Goal: Task Accomplishment & Management: Use online tool/utility

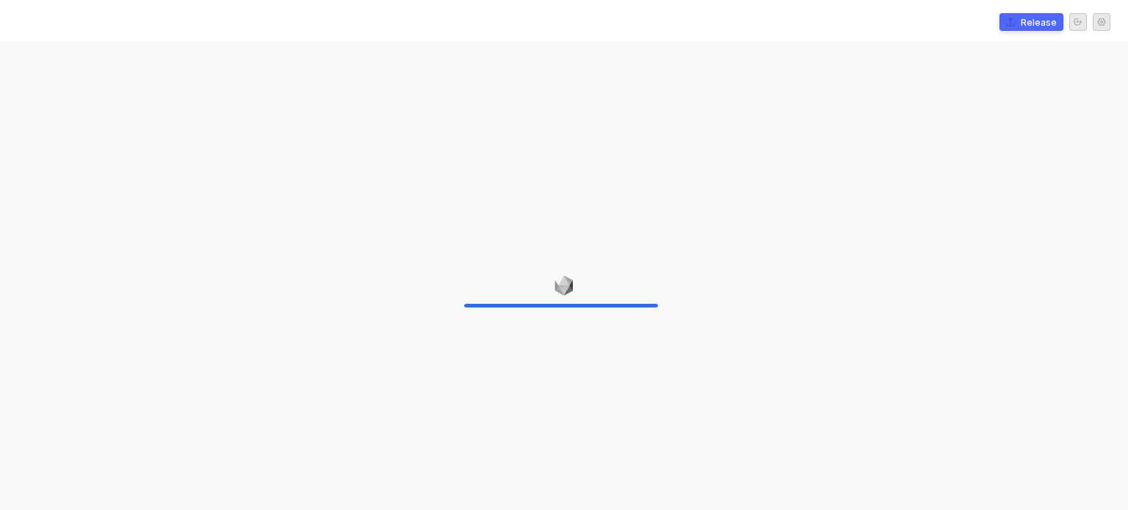
click at [367, 198] on div at bounding box center [564, 296] width 1128 height 510
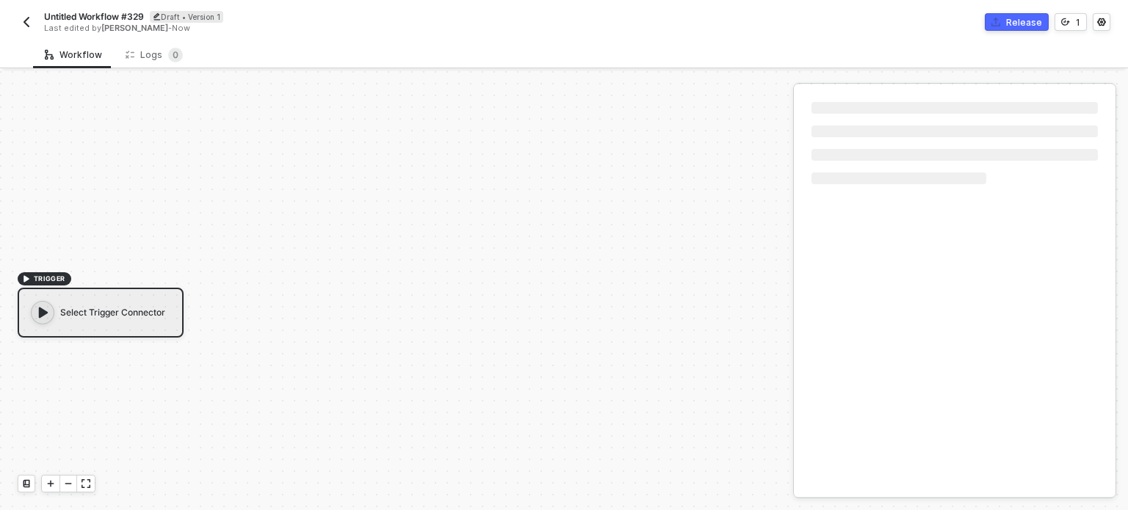
scroll to position [26, 0]
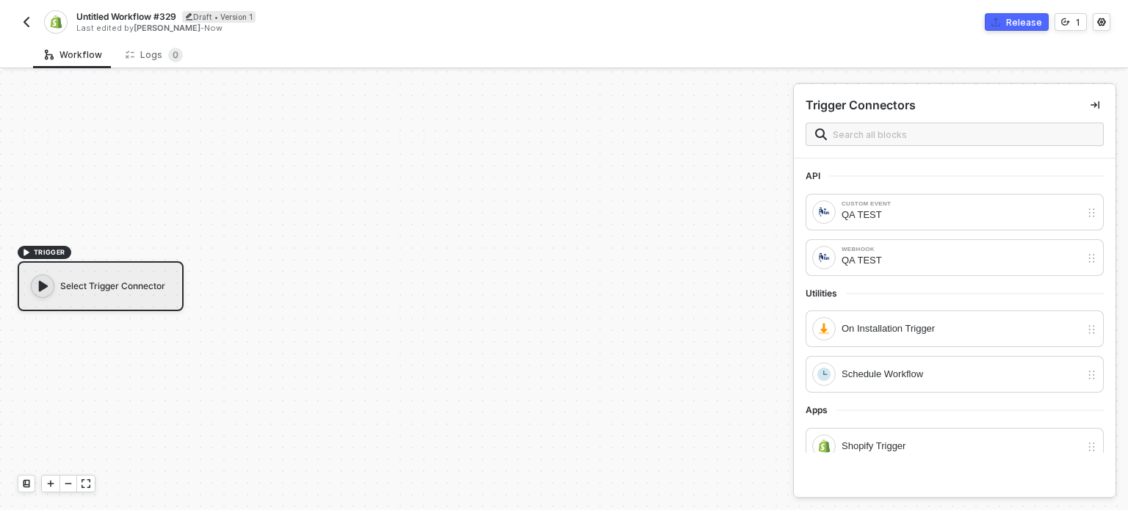
drag, startPoint x: 294, startPoint y: 130, endPoint x: 256, endPoint y: 121, distance: 38.5
click at [294, 130] on div "TRIGGER Select Trigger Connector" at bounding box center [393, 278] width 786 height 466
click at [850, 330] on div "On Installation Trigger" at bounding box center [961, 329] width 239 height 16
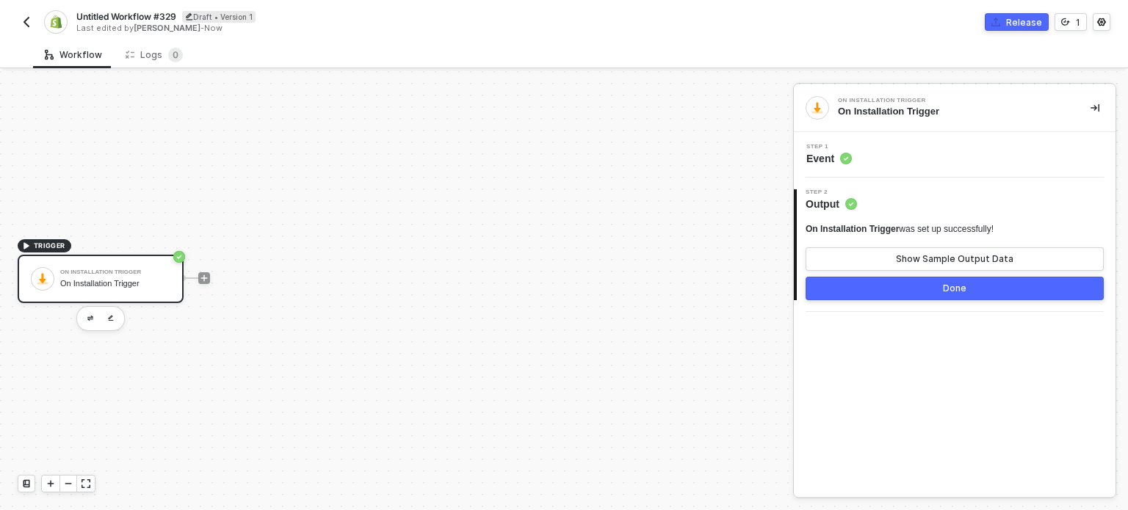
click at [408, 233] on div "TRIGGER On Installation Trigger On Installation Trigger" at bounding box center [393, 278] width 786 height 466
click at [205, 279] on icon "icon-play" at bounding box center [204, 278] width 9 height 9
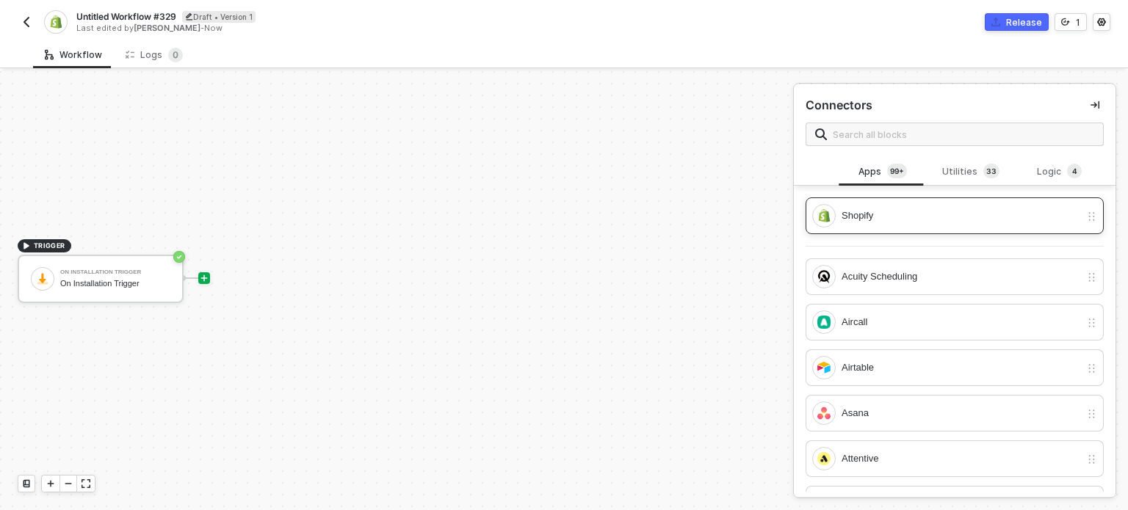
click at [852, 223] on div "Shopify" at bounding box center [961, 216] width 239 height 16
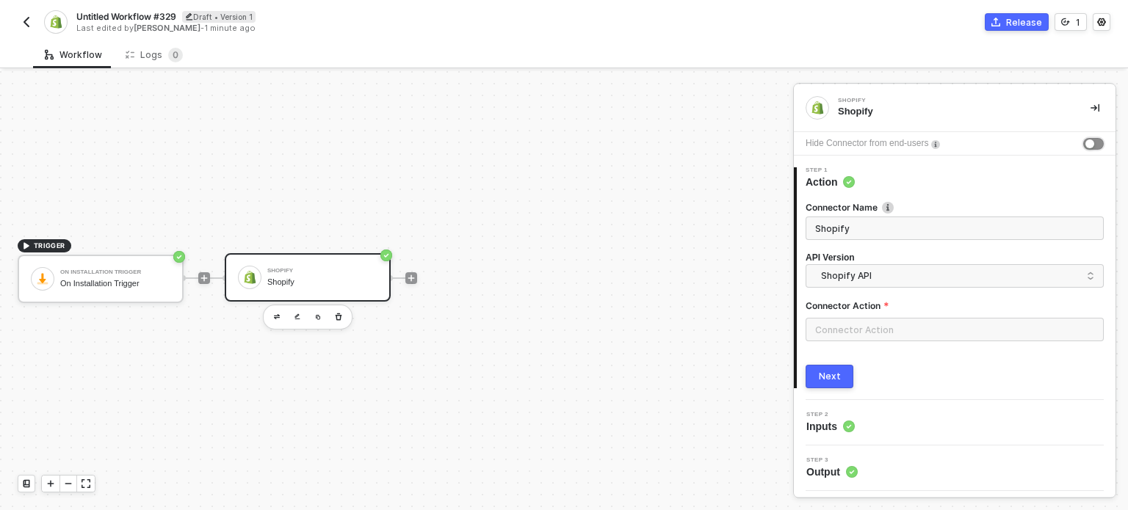
click at [1085, 140] on div "button" at bounding box center [1089, 144] width 9 height 9
click at [889, 277] on span "Shopify API" at bounding box center [957, 276] width 273 height 16
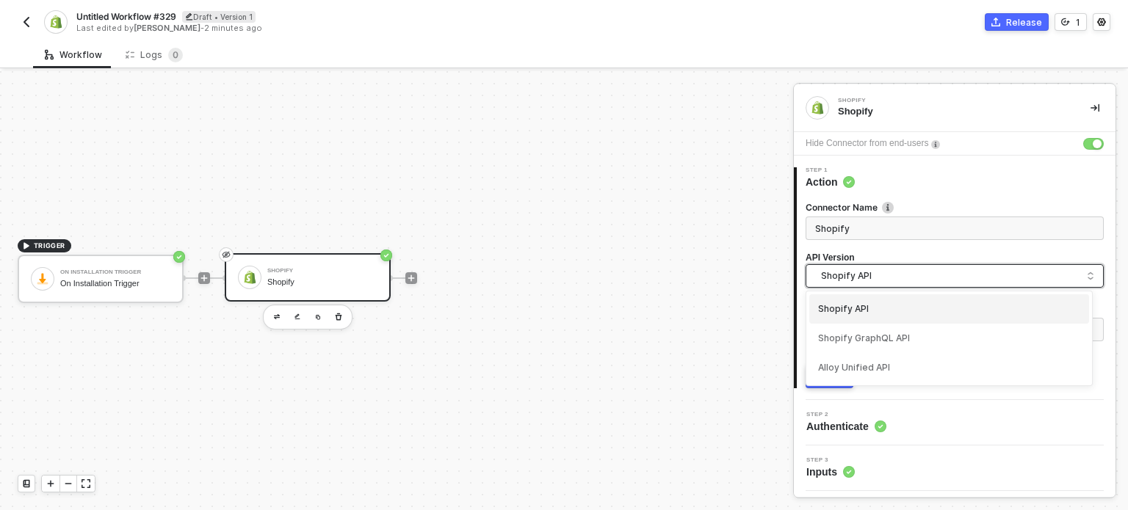
click at [889, 277] on span "Shopify API" at bounding box center [957, 276] width 273 height 16
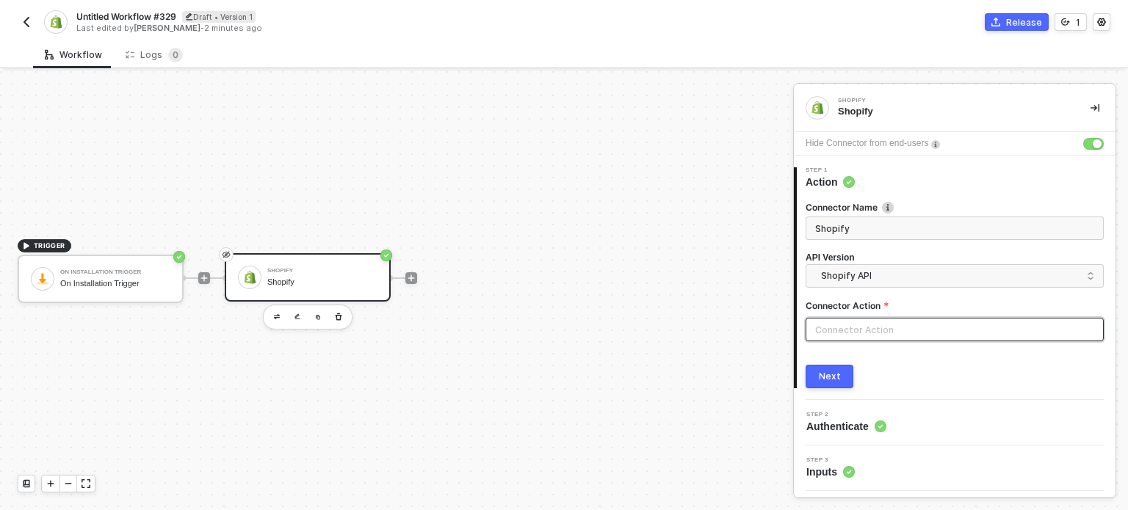
click at [860, 333] on input "text" at bounding box center [955, 329] width 298 height 23
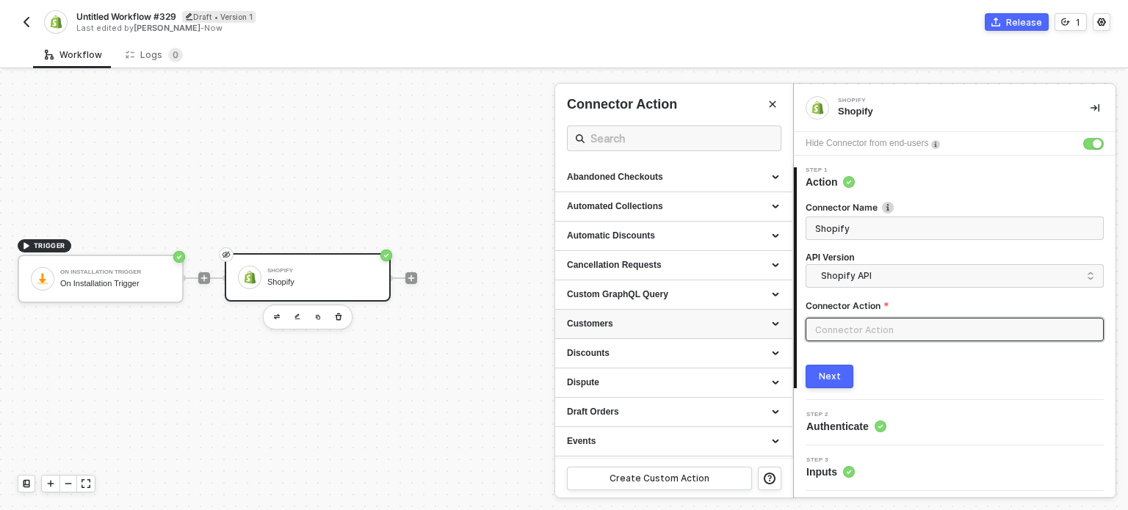
click at [609, 322] on div "Customers" at bounding box center [674, 324] width 214 height 12
click at [599, 355] on div "List all Customers" at bounding box center [674, 352] width 214 height 12
type input "Gets a list of all Customers, which you can filter"
type input "Customers - List all Customers"
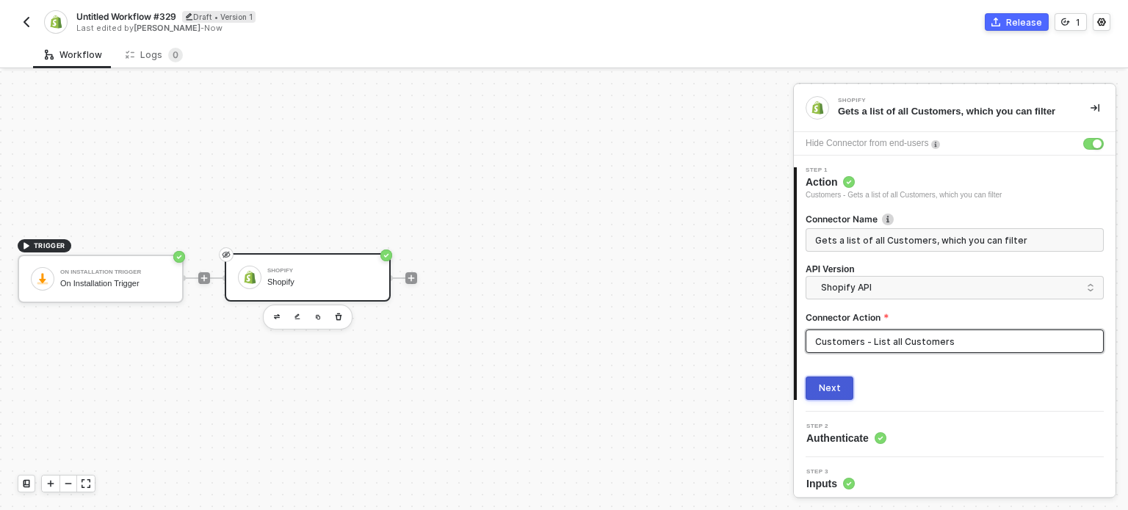
click at [837, 383] on div "Next" at bounding box center [830, 389] width 22 height 12
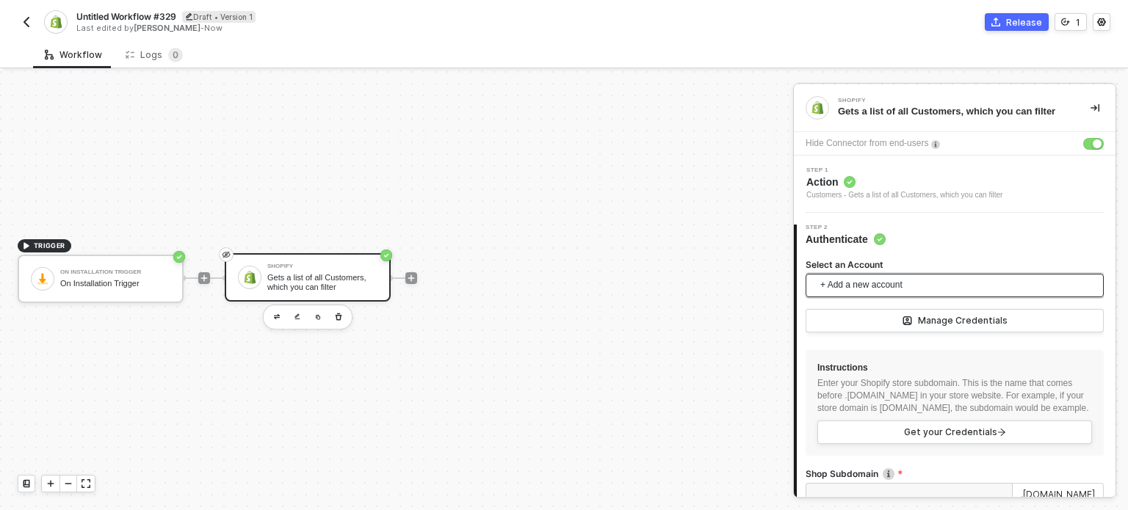
click at [836, 284] on span "+ Add a new account" at bounding box center [957, 285] width 275 height 23
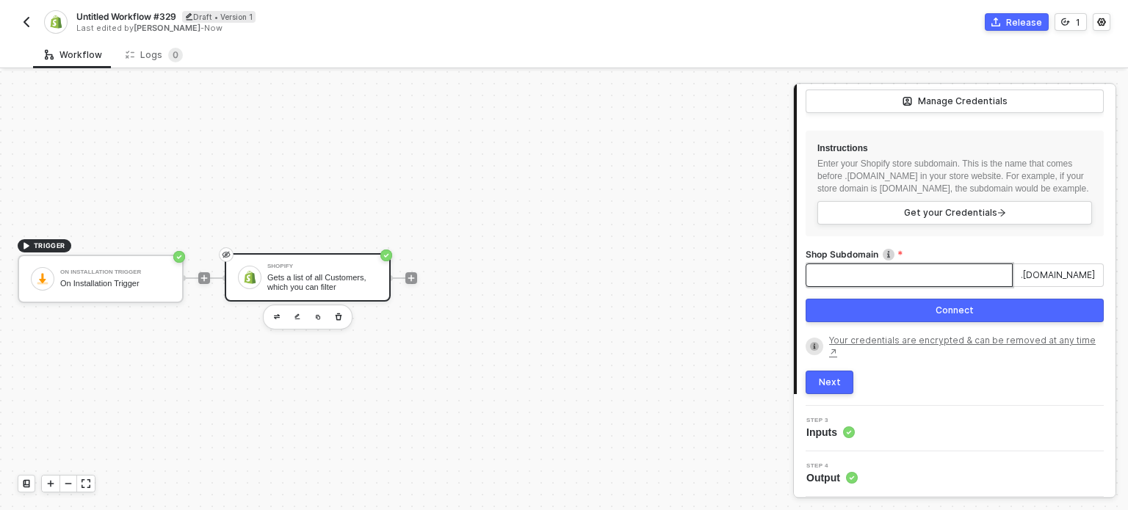
click at [840, 286] on input "Shop Subdomain" at bounding box center [909, 275] width 207 height 23
type input "alloy-sandbox"
click at [860, 322] on button "Connect" at bounding box center [955, 310] width 298 height 23
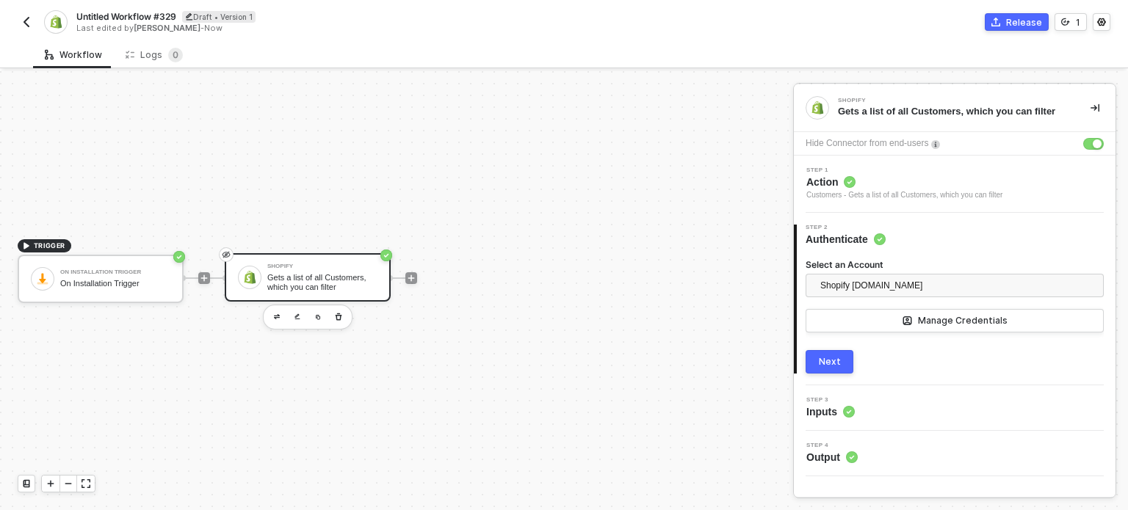
scroll to position [0, 0]
drag, startPoint x: 523, startPoint y: 267, endPoint x: 491, endPoint y: 235, distance: 44.7
click at [523, 267] on div "TRIGGER On Installation Trigger On Installation Trigger Shopify Gets a list of …" at bounding box center [393, 278] width 786 height 466
click at [508, 341] on div "TRIGGER On Installation Trigger On Installation Trigger Shopify Gets a list of …" at bounding box center [393, 278] width 786 height 466
click at [823, 366] on div "Next" at bounding box center [830, 362] width 22 height 12
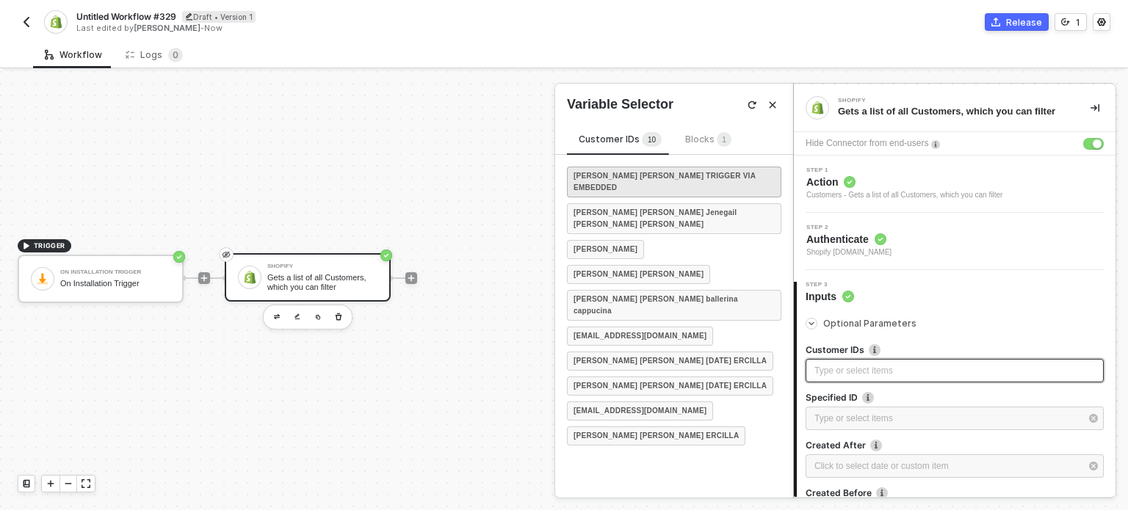
click at [646, 178] on strong "[PERSON_NAME] [PERSON_NAME] TRIGGER VIA EMBEDDED" at bounding box center [674, 181] width 201 height 23
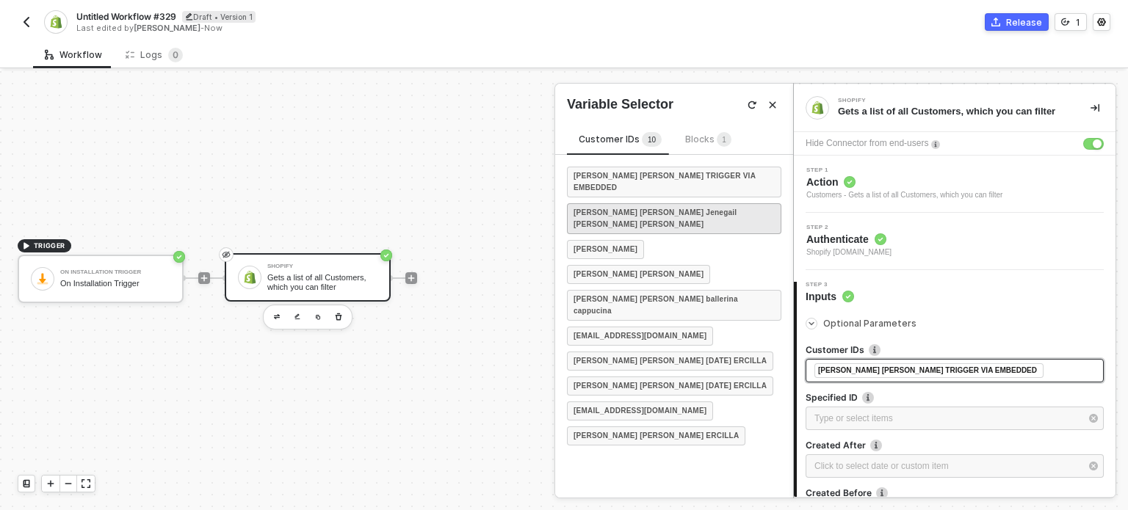
click at [629, 207] on strong "[PERSON_NAME] [PERSON_NAME] Jenegail [PERSON_NAME] [PERSON_NAME]" at bounding box center [674, 218] width 201 height 23
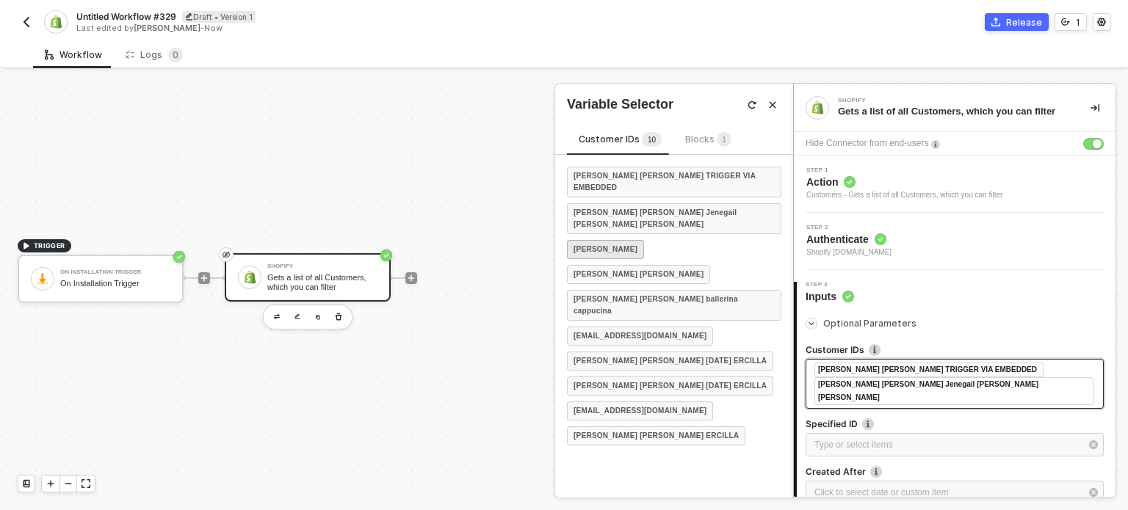
click at [617, 244] on strong "[PERSON_NAME]" at bounding box center [606, 250] width 64 height 12
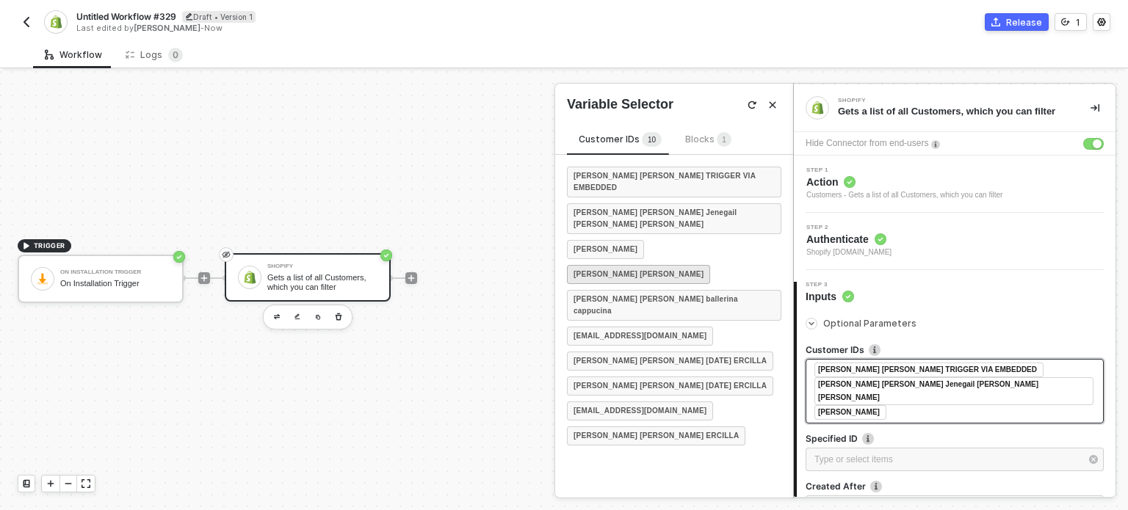
click at [609, 265] on div "[PERSON_NAME] [PERSON_NAME]" at bounding box center [638, 274] width 143 height 19
drag, startPoint x: 608, startPoint y: 272, endPoint x: 608, endPoint y: 303, distance: 30.8
click at [608, 294] on strong "[PERSON_NAME] [PERSON_NAME] ballerina cappucina" at bounding box center [674, 305] width 201 height 23
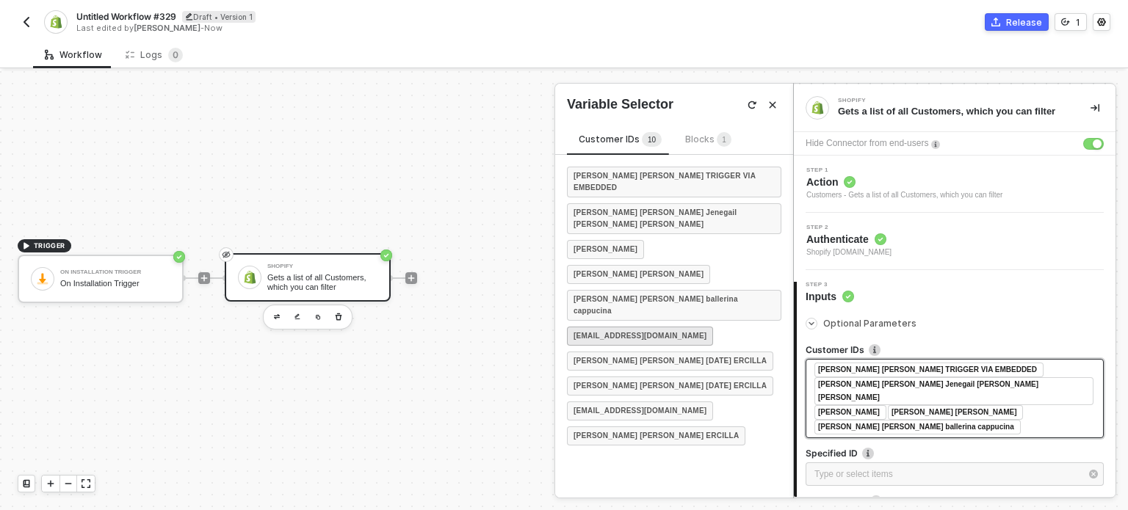
click at [608, 330] on strong "[EMAIL_ADDRESS][DOMAIN_NAME]" at bounding box center [640, 336] width 133 height 12
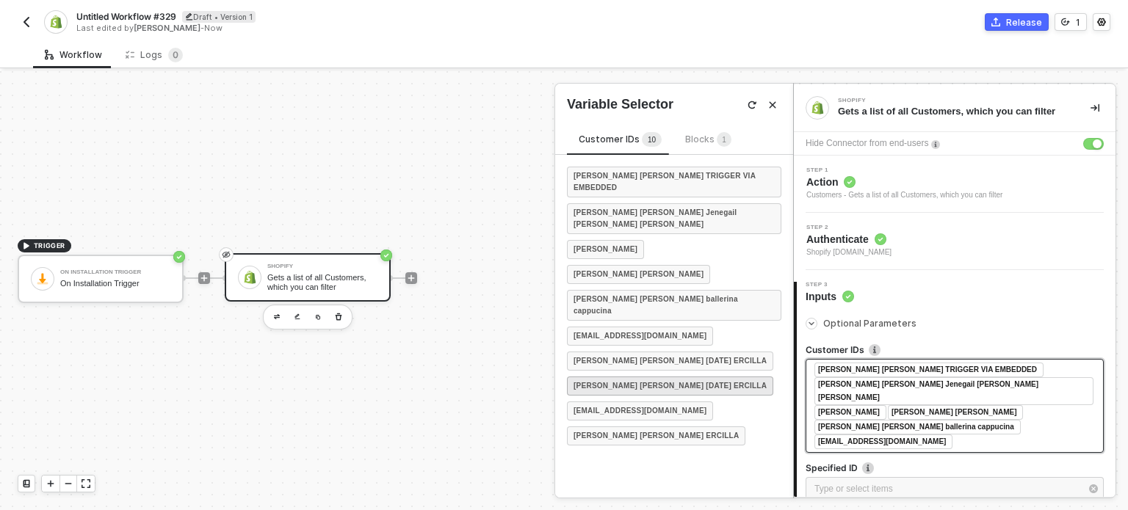
drag, startPoint x: 617, startPoint y: 325, endPoint x: 626, endPoint y: 350, distance: 26.5
click at [617, 355] on strong "[PERSON_NAME] [PERSON_NAME] [DATE] ERCILLA" at bounding box center [670, 361] width 193 height 12
click at [626, 380] on strong "[PERSON_NAME] [PERSON_NAME] [DATE] ERCILLA" at bounding box center [670, 386] width 193 height 12
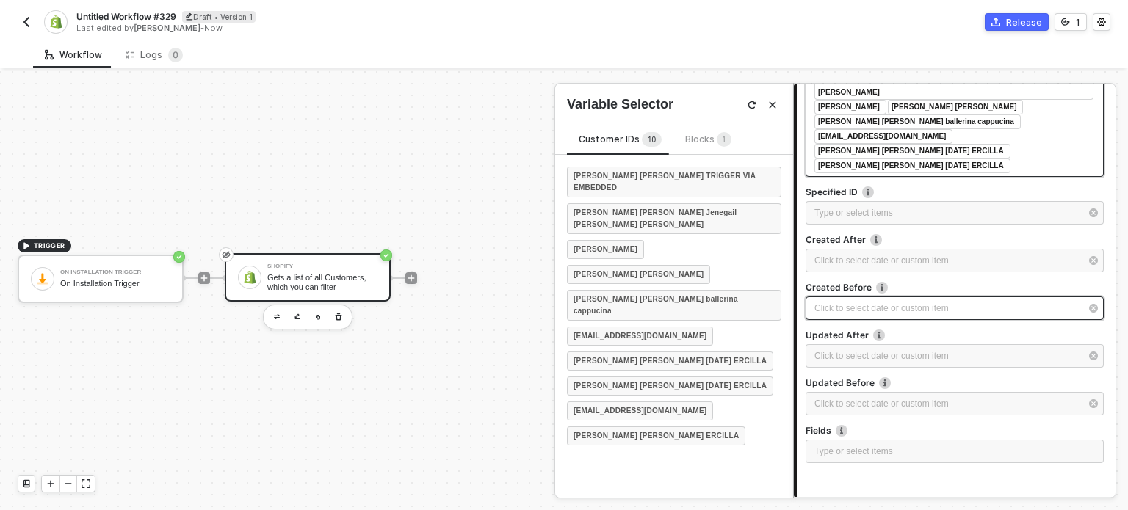
scroll to position [285, 0]
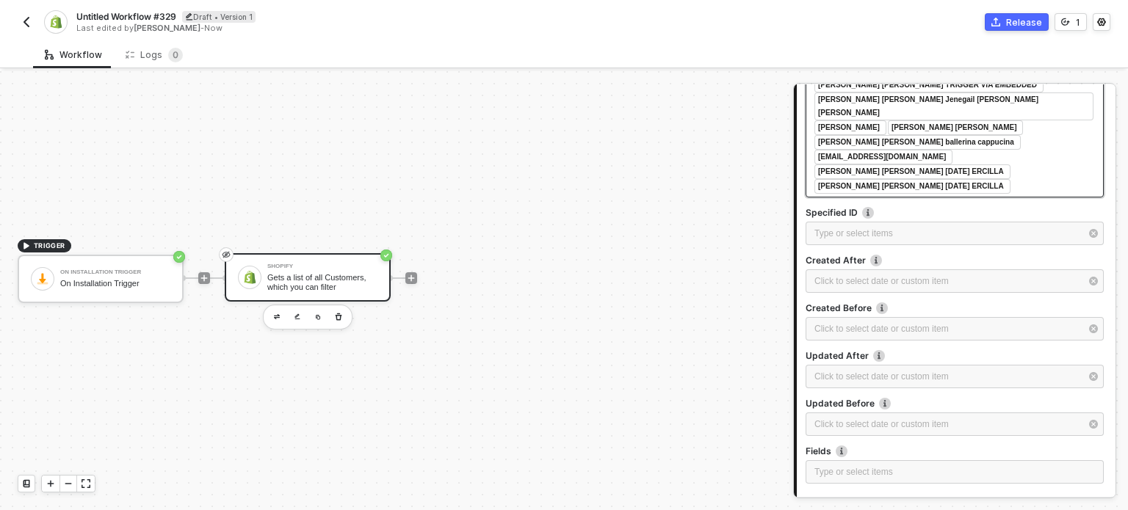
click at [875, 206] on label "Specified ID" at bounding box center [955, 212] width 298 height 12
click at [875, 227] on div "Type or select items ﻿" at bounding box center [947, 234] width 266 height 14
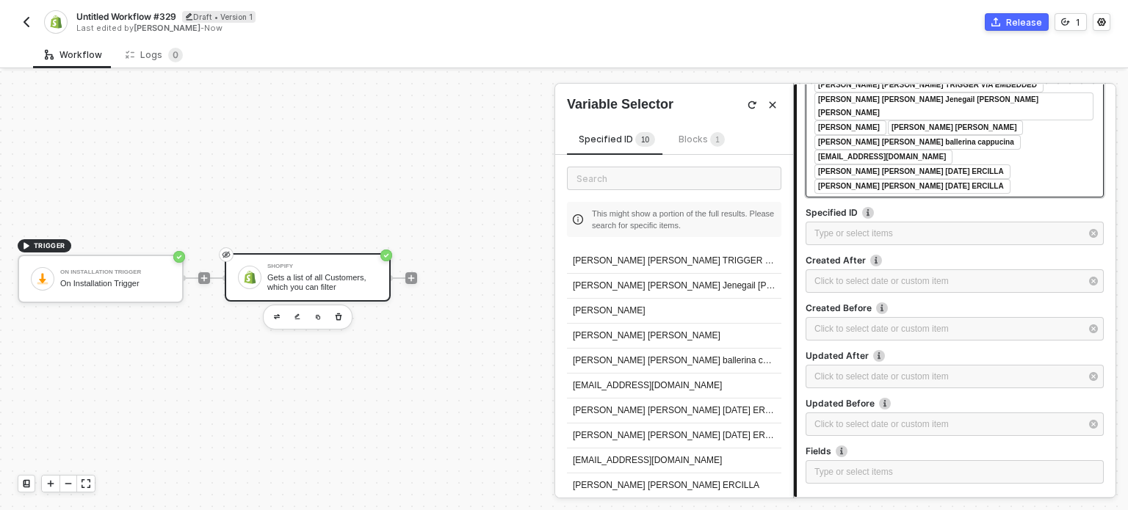
drag, startPoint x: 621, startPoint y: 262, endPoint x: 752, endPoint y: 274, distance: 131.2
click at [623, 262] on div "[PERSON_NAME] [PERSON_NAME] TRIGGER VIA EMBEDDED" at bounding box center [674, 261] width 214 height 25
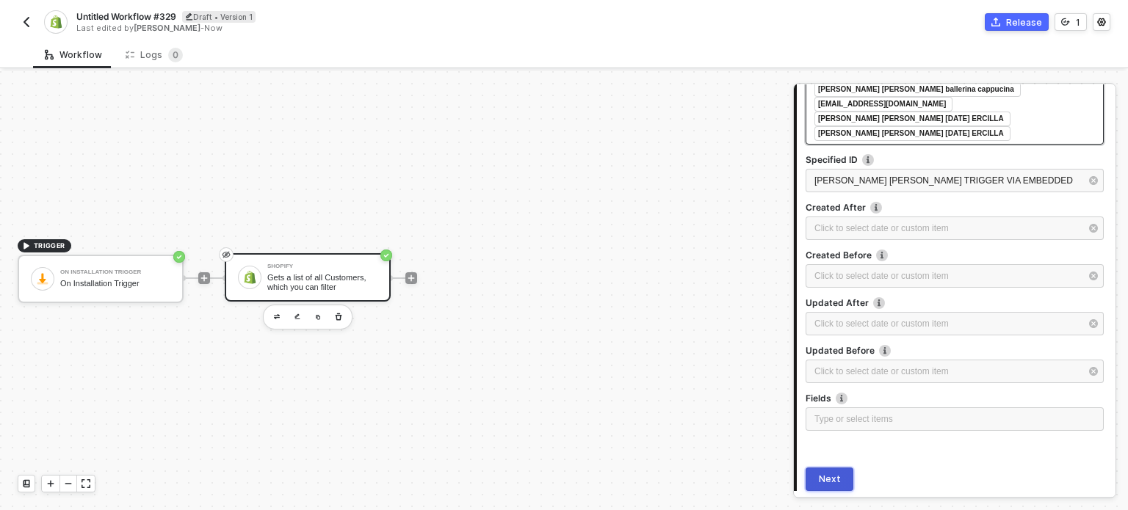
scroll to position [358, 0]
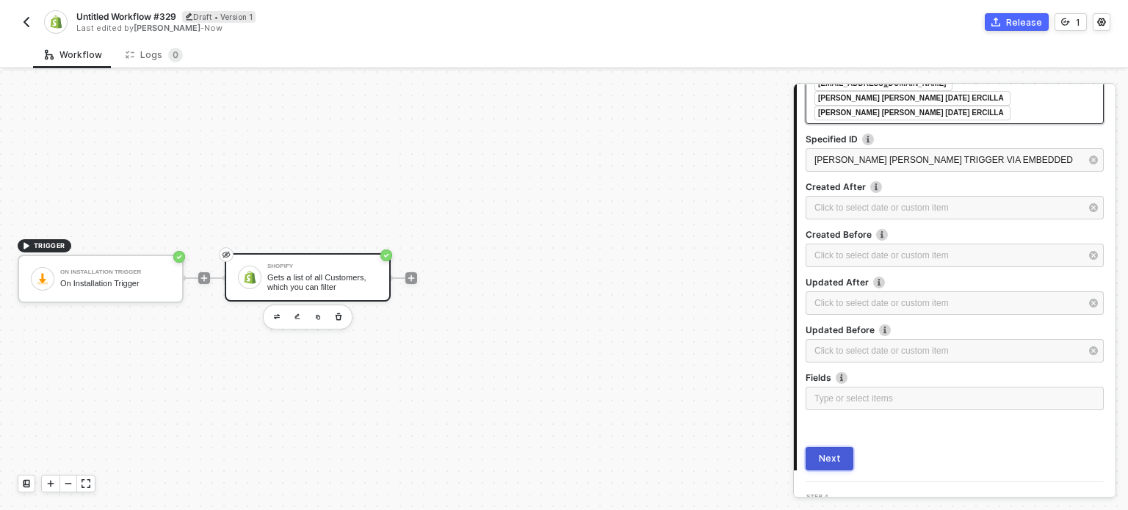
click at [839, 447] on button "Next" at bounding box center [830, 458] width 48 height 23
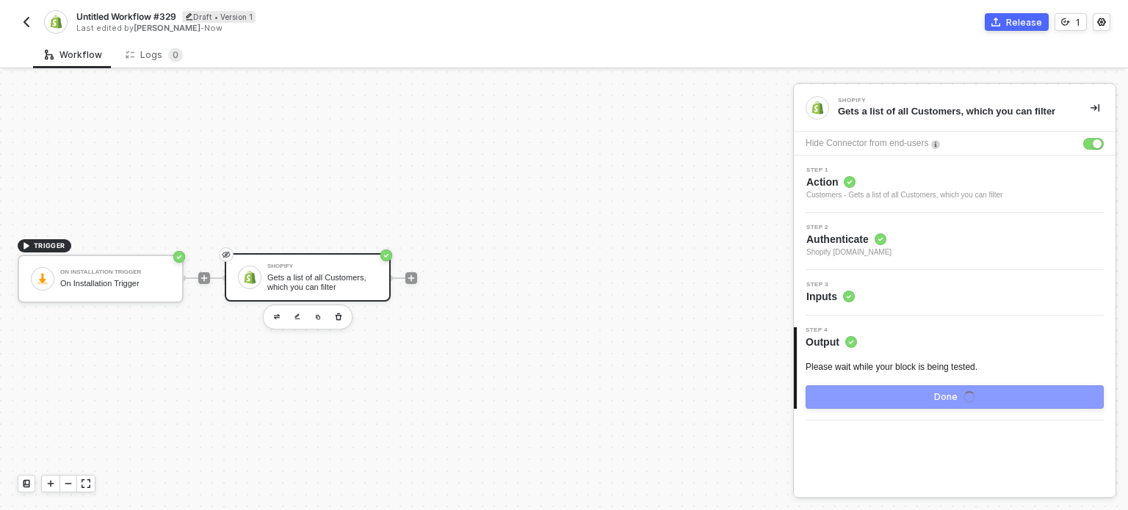
scroll to position [0, 0]
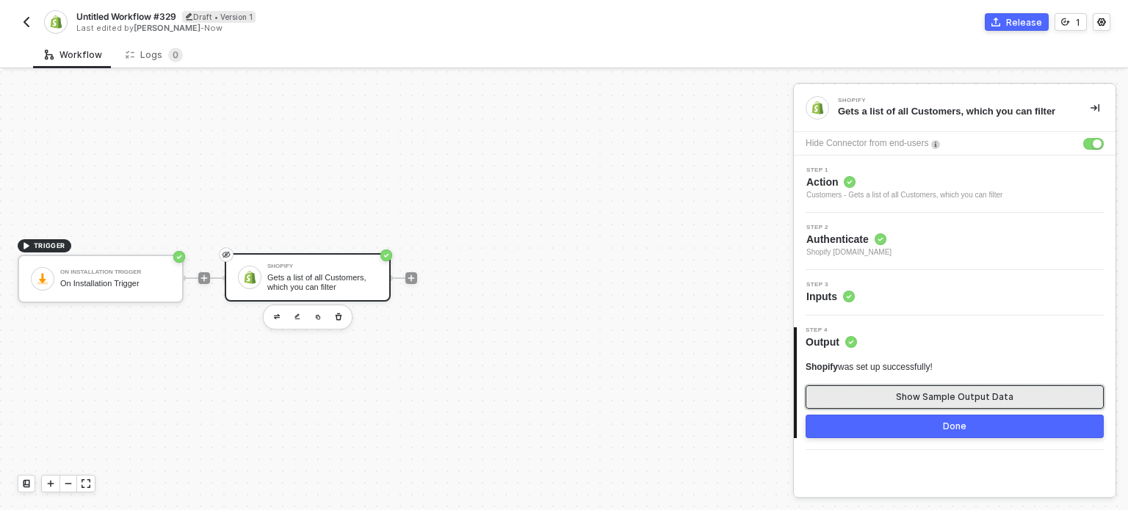
click at [830, 393] on button "Show Sample Output Data" at bounding box center [955, 397] width 298 height 23
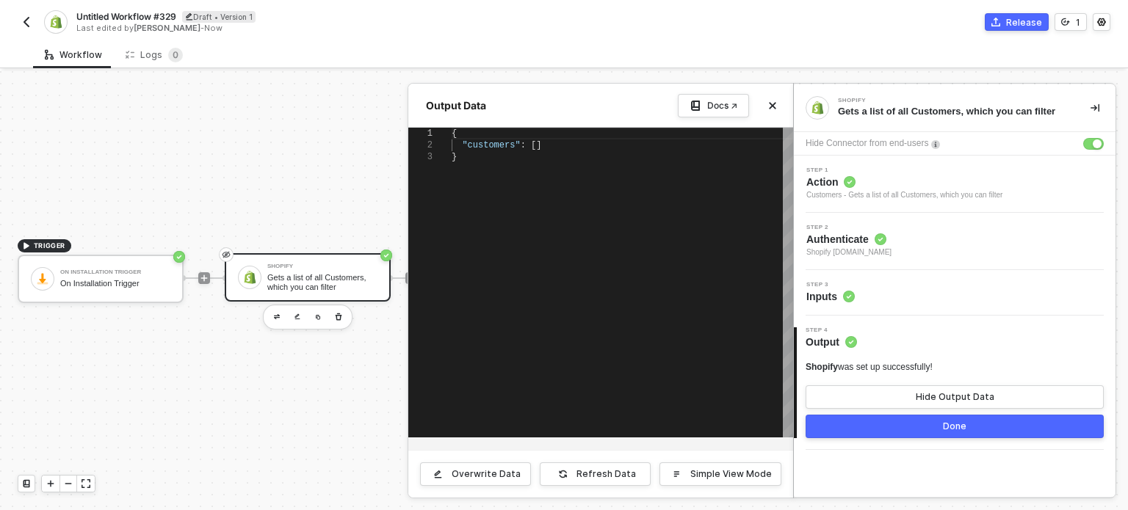
click at [536, 147] on div ""customers" : []" at bounding box center [622, 146] width 341 height 12
click at [531, 147] on span "[]" at bounding box center [536, 145] width 10 height 10
click at [493, 477] on div "Overwrite Data" at bounding box center [486, 475] width 69 height 12
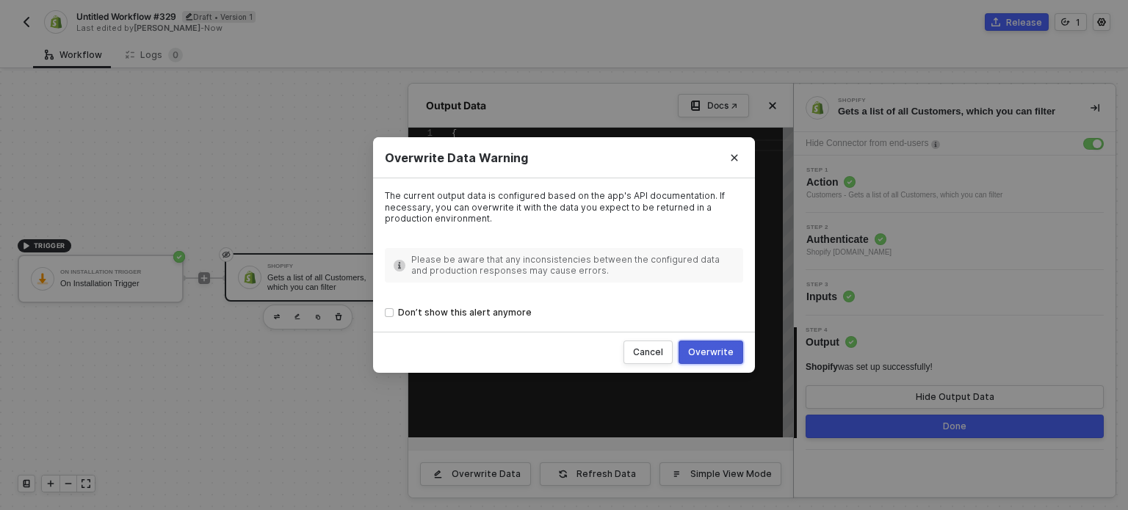
click at [708, 345] on button "Overwrite" at bounding box center [711, 352] width 65 height 23
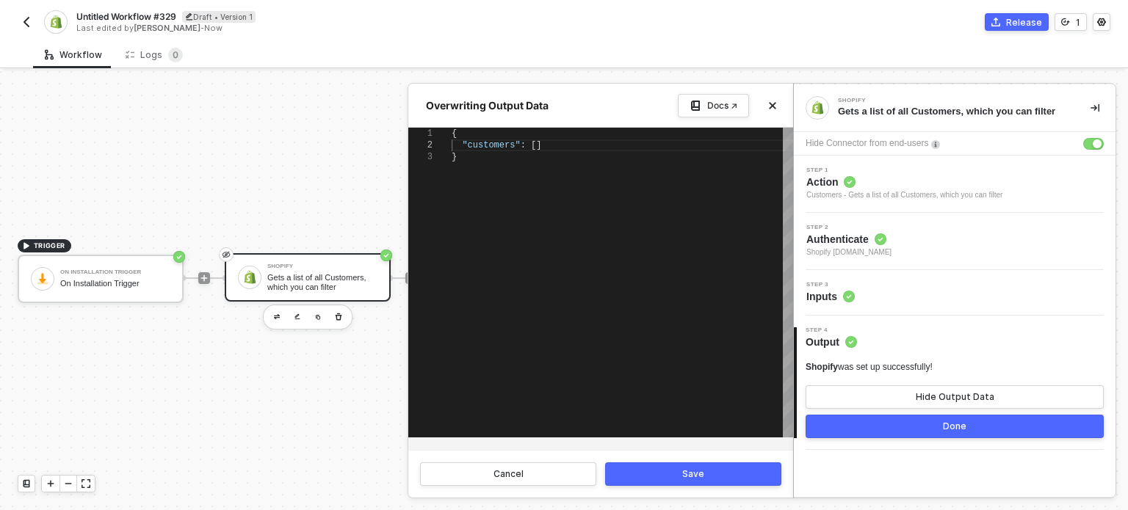
scroll to position [0, 76]
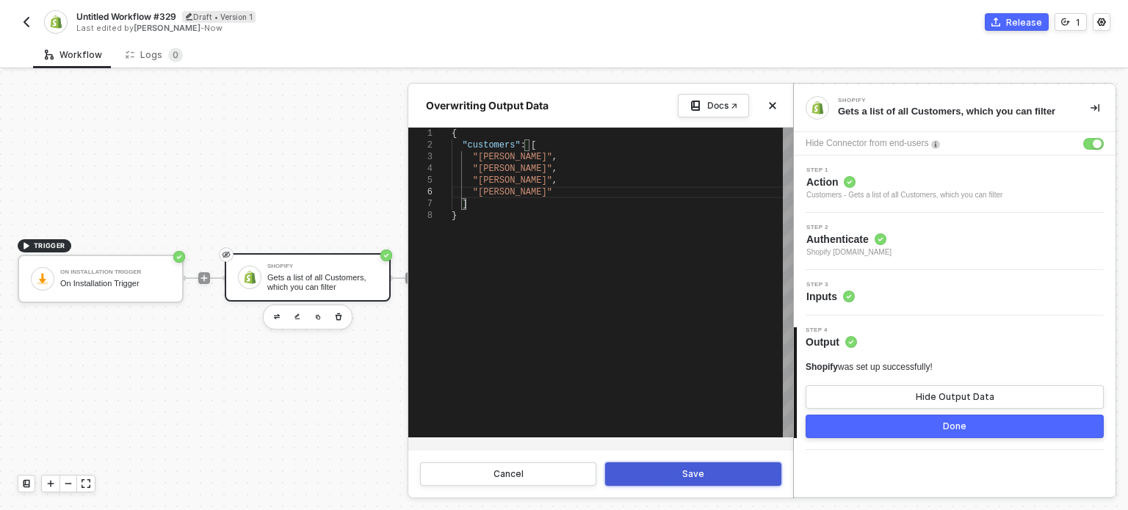
type textarea "{ "customers": [ "[PERSON_NAME]", "[PERSON_NAME]", "[PERSON_NAME]", "[PERSON_NA…"
click at [683, 483] on button "Save" at bounding box center [693, 474] width 176 height 23
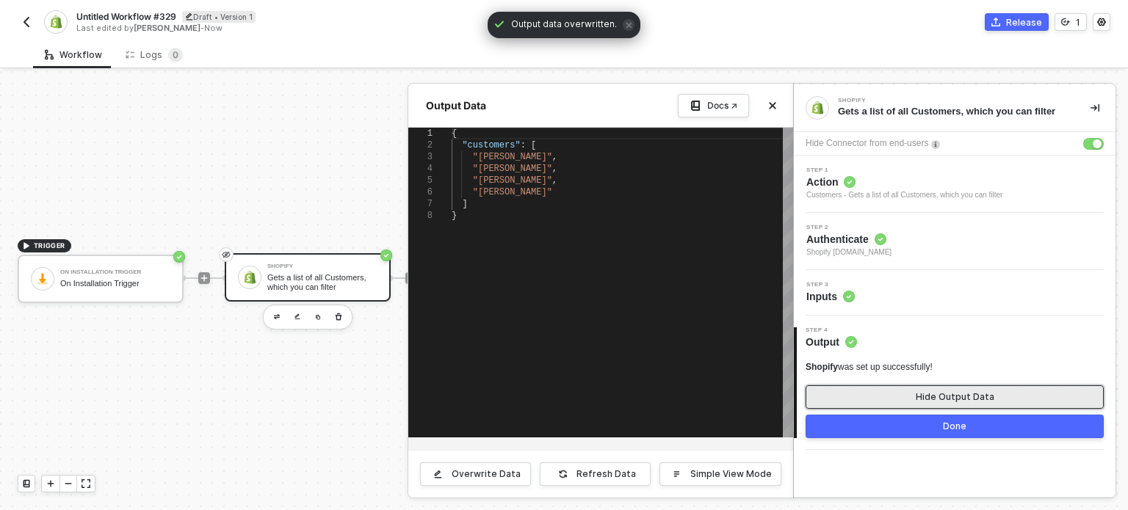
click at [964, 396] on div "Hide Output Data" at bounding box center [955, 397] width 79 height 12
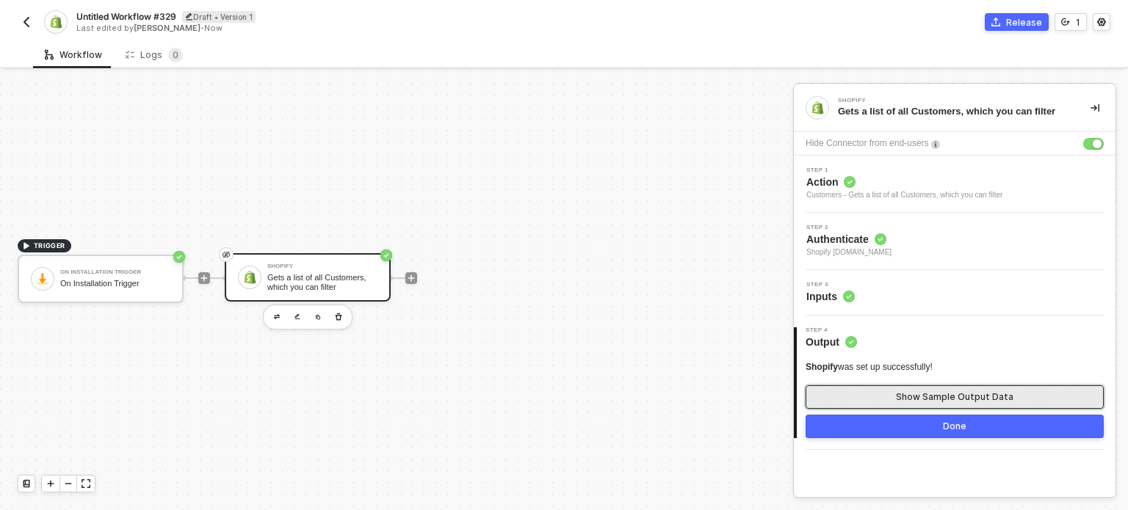
click at [963, 398] on div "Show Sample Output Data" at bounding box center [954, 397] width 117 height 12
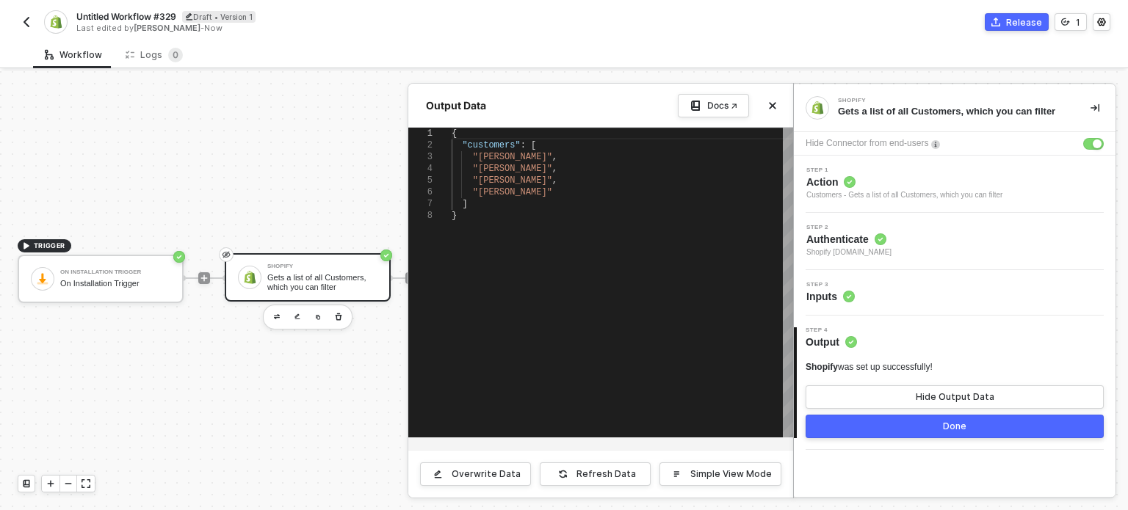
click at [311, 278] on div at bounding box center [564, 290] width 1128 height 439
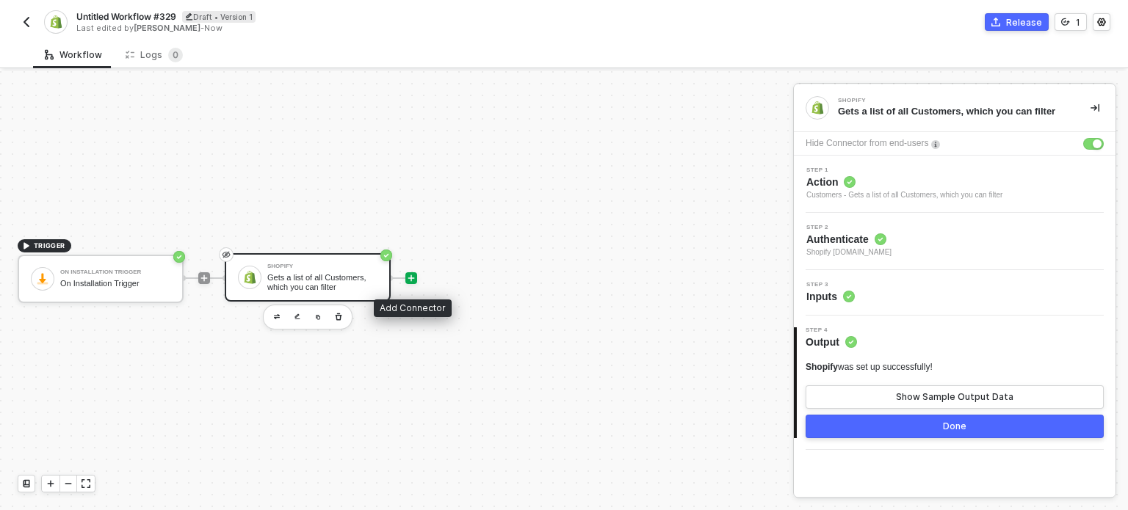
click at [408, 274] on icon "icon-play" at bounding box center [411, 278] width 9 height 9
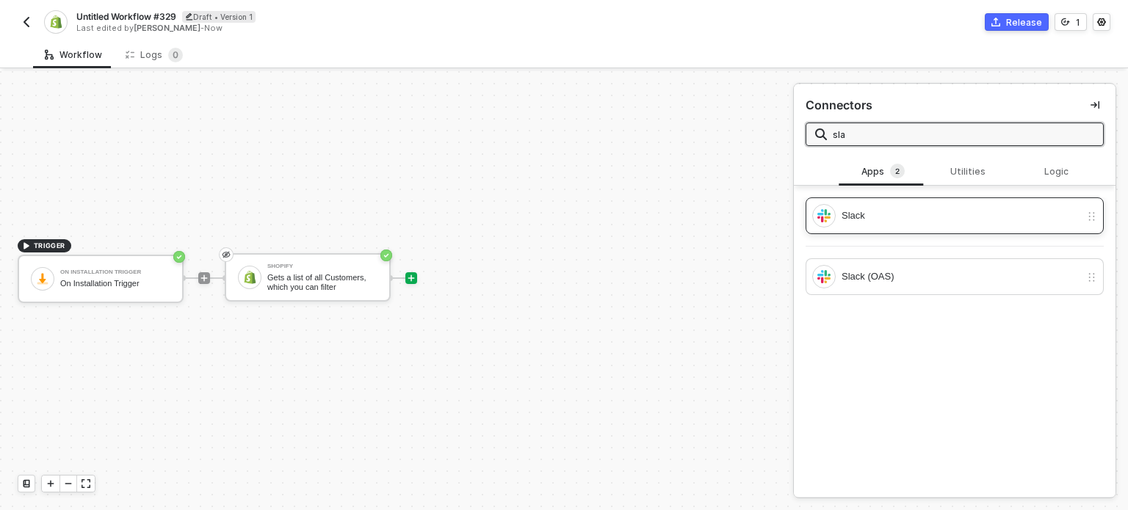
type input "sla"
click at [856, 211] on div "Slack" at bounding box center [961, 216] width 239 height 16
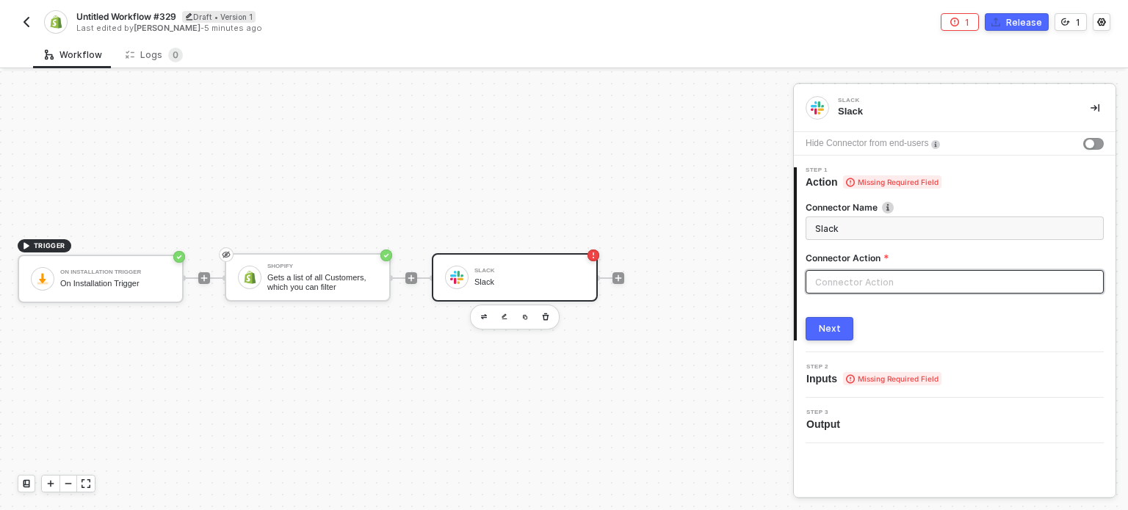
click at [881, 278] on input "text" at bounding box center [955, 281] width 298 height 23
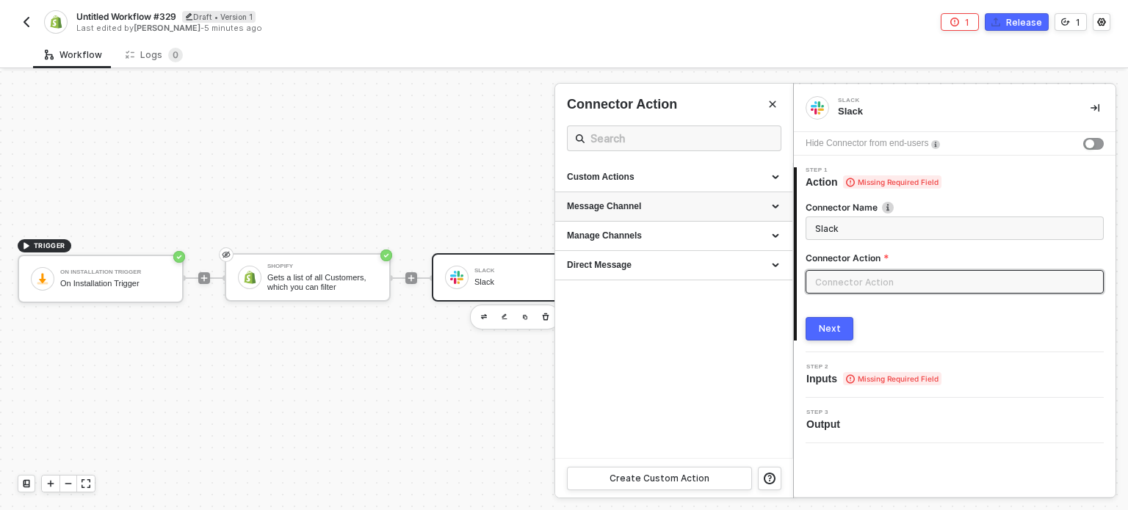
click at [634, 208] on div "Message Channel" at bounding box center [674, 206] width 214 height 12
click at [623, 235] on div "Post" at bounding box center [674, 234] width 214 height 12
type input "Post a message into a channel"
type input "Message Channel - Post"
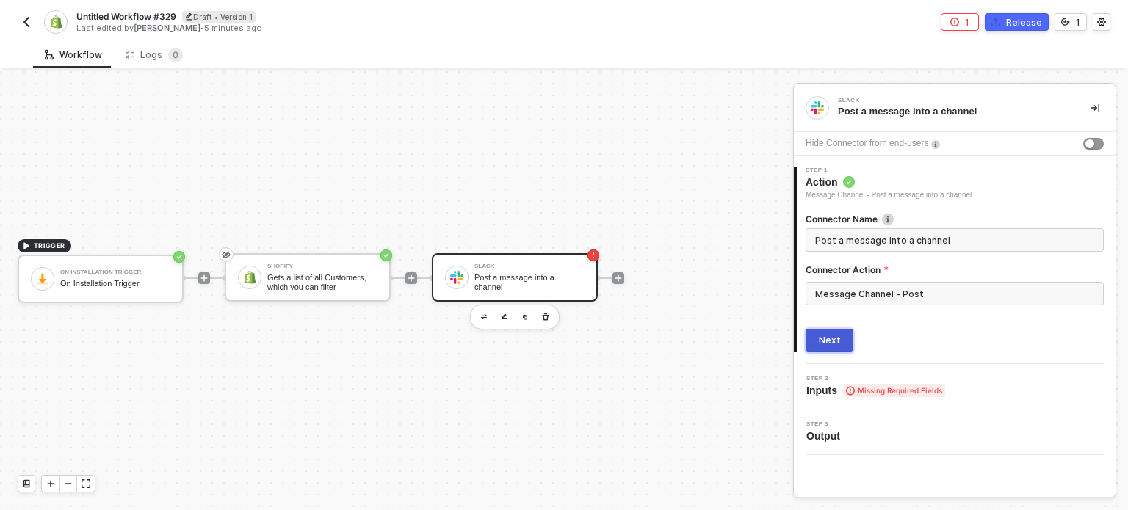
click at [836, 335] on div "Next" at bounding box center [830, 341] width 22 height 12
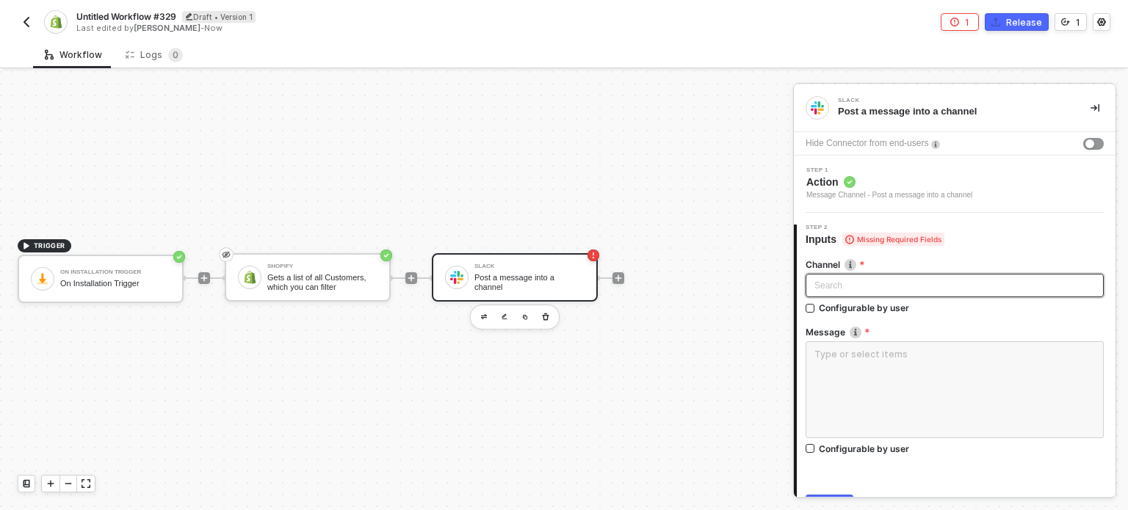
click at [833, 288] on div "Search" at bounding box center [955, 285] width 298 height 23
click at [909, 245] on span "Missing Required Fields" at bounding box center [893, 239] width 102 height 13
click at [1085, 140] on div "button" at bounding box center [1089, 144] width 9 height 9
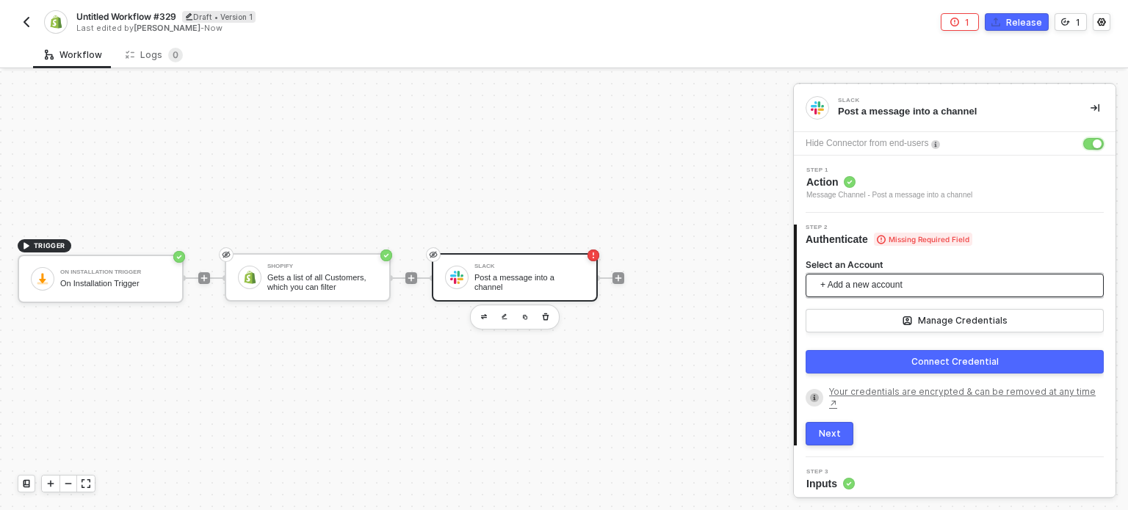
click at [856, 282] on span "+ Add a new account" at bounding box center [957, 285] width 275 height 23
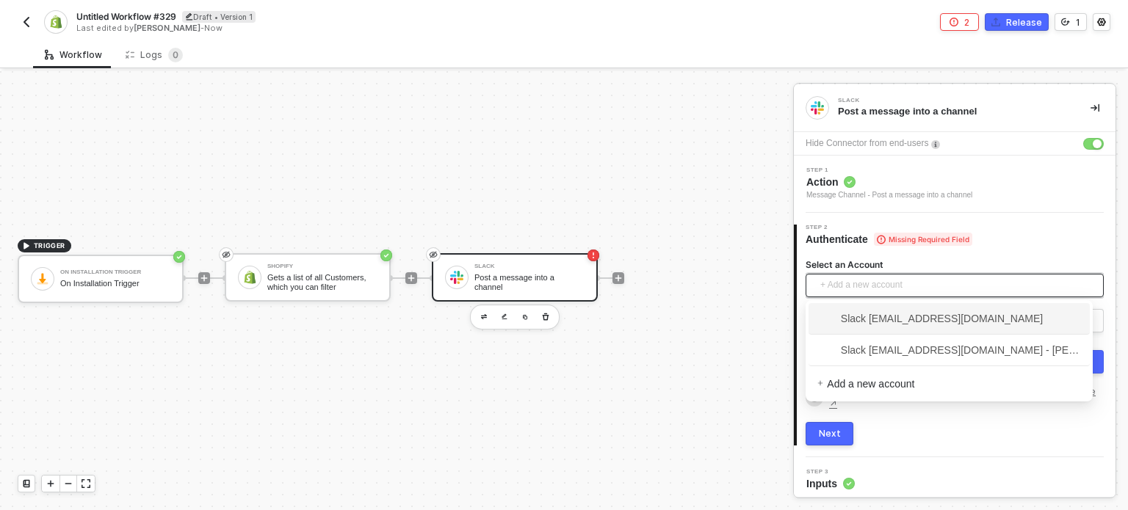
click at [899, 317] on span "Slack [EMAIL_ADDRESS][DOMAIN_NAME]" at bounding box center [929, 319] width 225 height 16
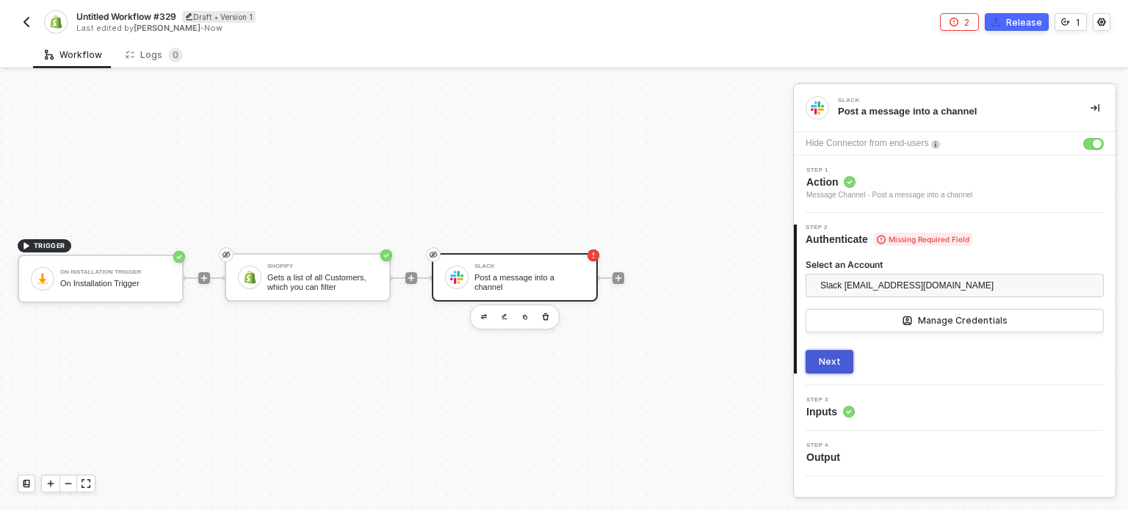
click at [820, 367] on button "Next" at bounding box center [830, 361] width 48 height 23
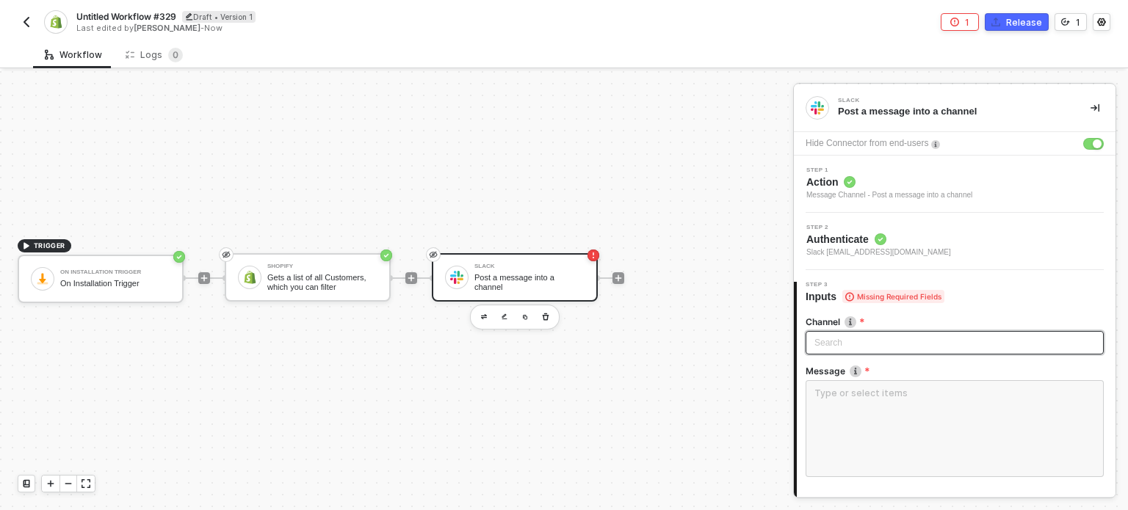
click at [853, 335] on div "Search" at bounding box center [955, 342] width 298 height 23
type input "tr"
click at [843, 376] on div "trigger-test" at bounding box center [949, 372] width 264 height 16
drag, startPoint x: 889, startPoint y: 398, endPoint x: 836, endPoint y: 367, distance: 61.8
click at [886, 397] on textarea at bounding box center [955, 428] width 298 height 97
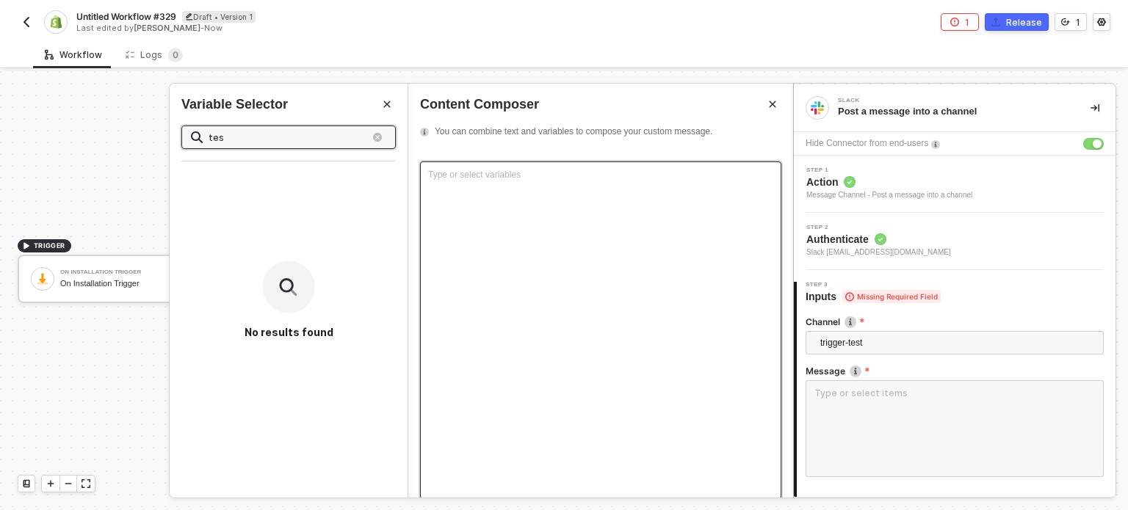
type input "tes"
click at [523, 189] on div "Type or select variables ﻿" at bounding box center [600, 331] width 361 height 338
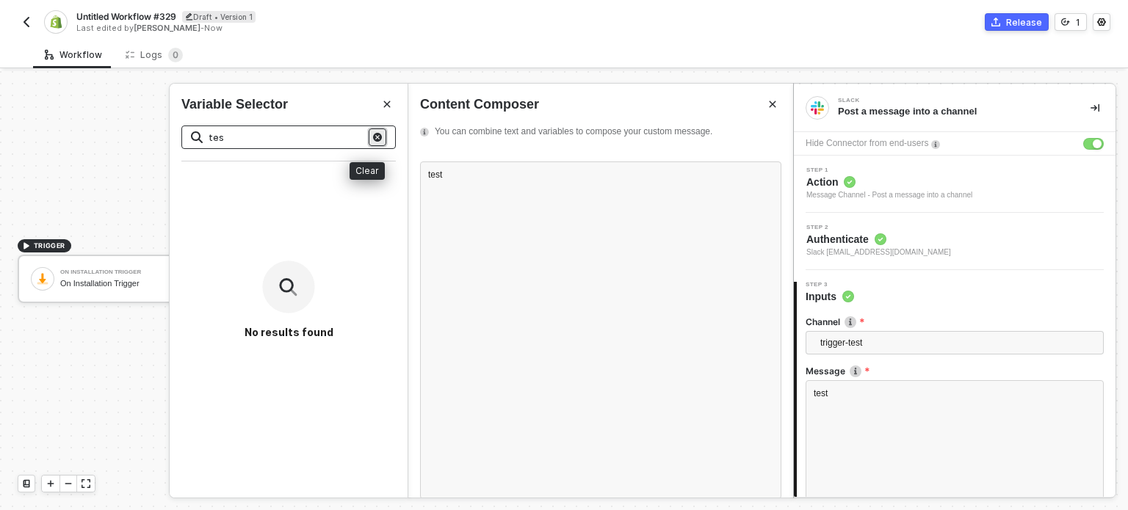
click at [373, 136] on icon "button" at bounding box center [377, 137] width 9 height 9
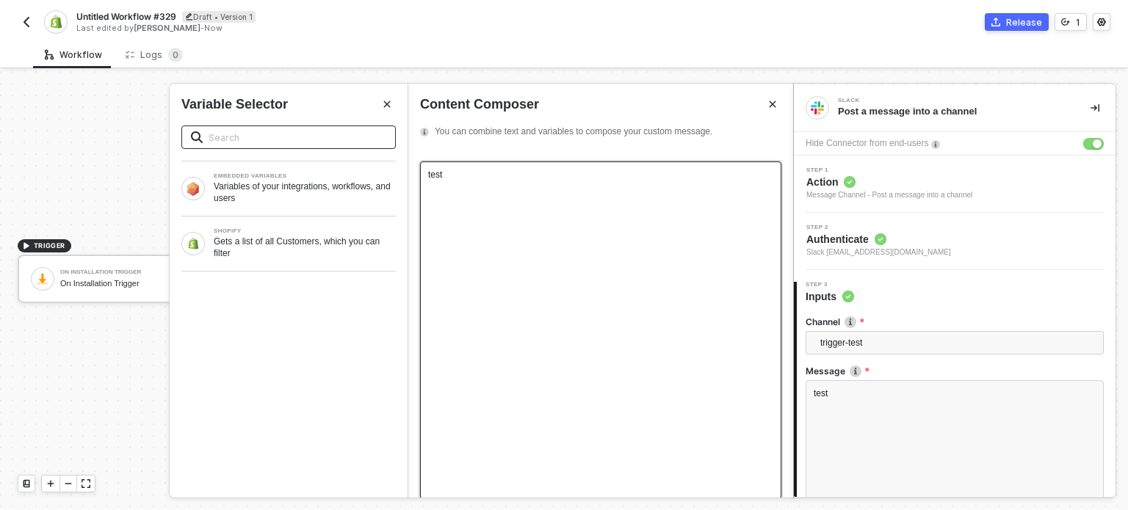
click at [492, 184] on div "test" at bounding box center [600, 331] width 361 height 338
click at [270, 250] on div "Gets a list of all Customers, which you can filter" at bounding box center [305, 247] width 182 height 23
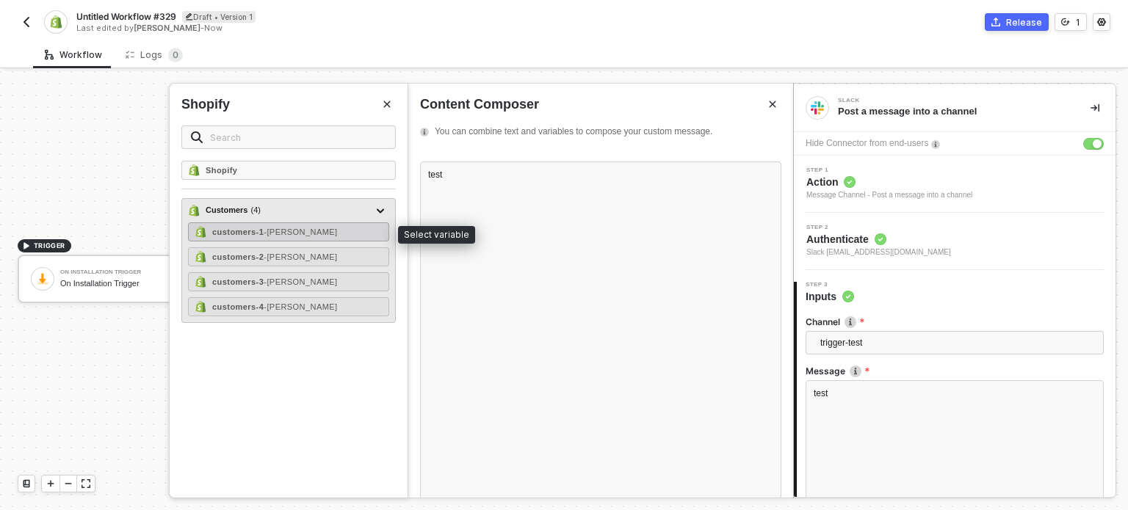
click at [323, 233] on span "- [PERSON_NAME]" at bounding box center [300, 232] width 73 height 9
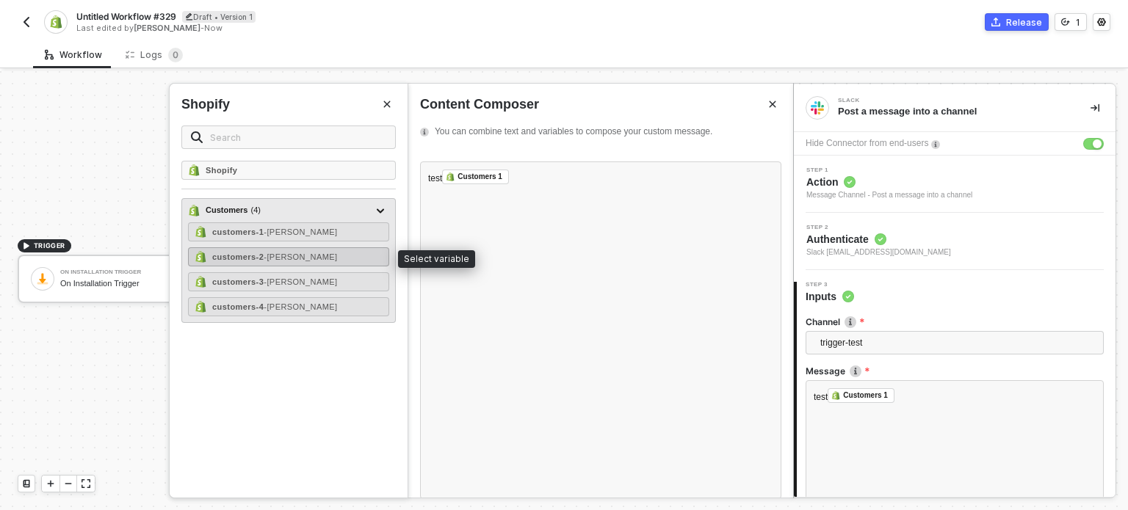
click at [343, 261] on div "customers-2 - [PERSON_NAME]" at bounding box center [288, 256] width 201 height 19
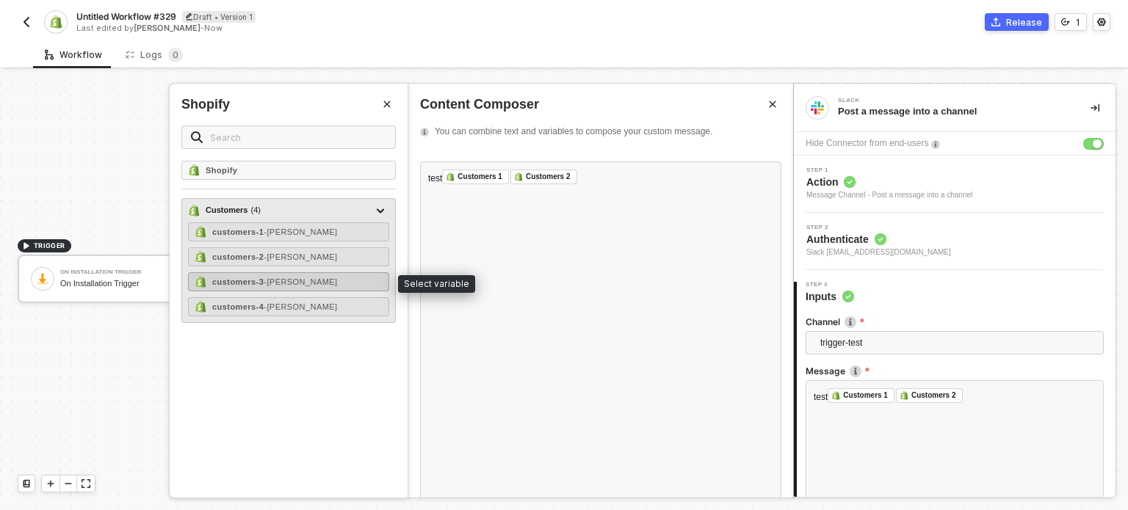
click at [341, 278] on div "customers-3 - [PERSON_NAME]" at bounding box center [288, 281] width 201 height 19
click at [331, 316] on div "Customers ( 4 ) customers-1 - [PERSON_NAME] graceercilla customers-2 - [PERSON_…" at bounding box center [288, 260] width 214 height 125
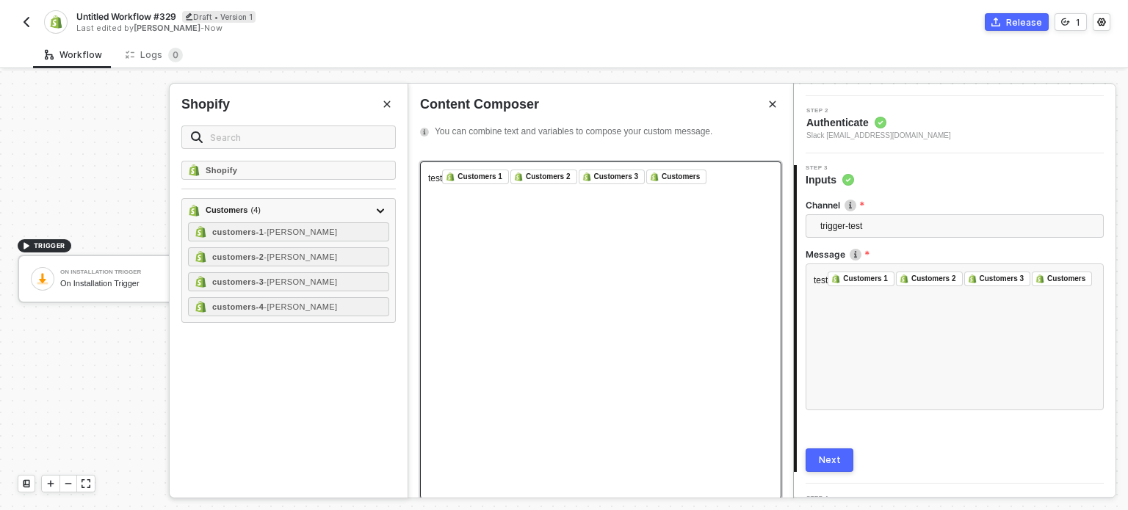
scroll to position [148, 0]
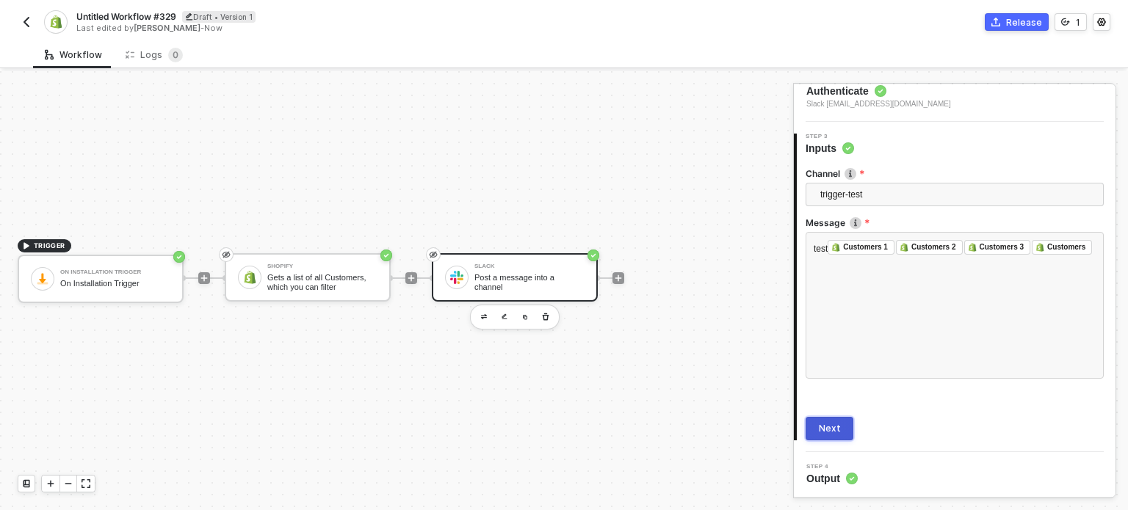
click at [842, 427] on button "Next" at bounding box center [830, 428] width 48 height 23
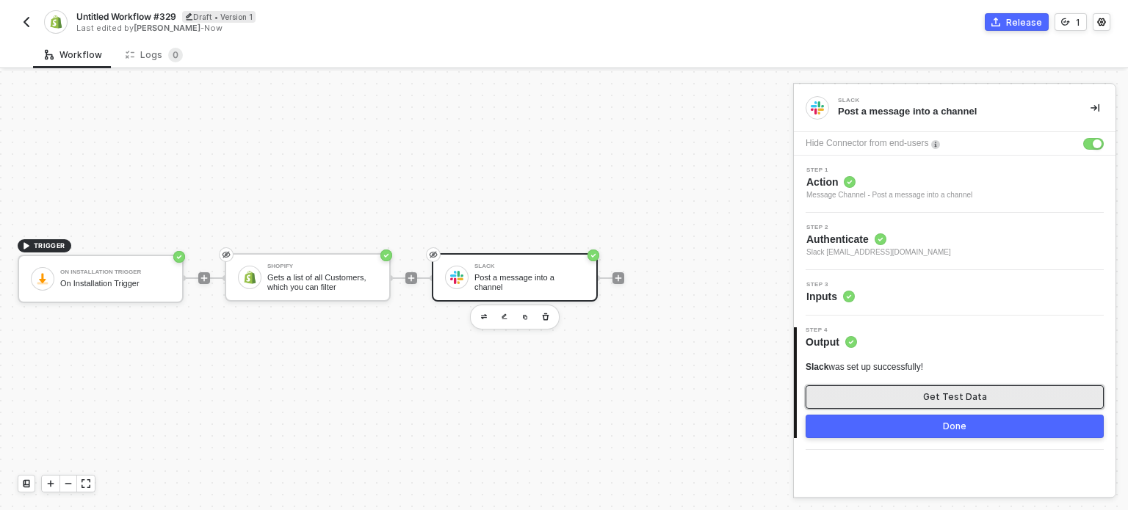
click at [877, 399] on button "Get Test Data" at bounding box center [955, 397] width 298 height 23
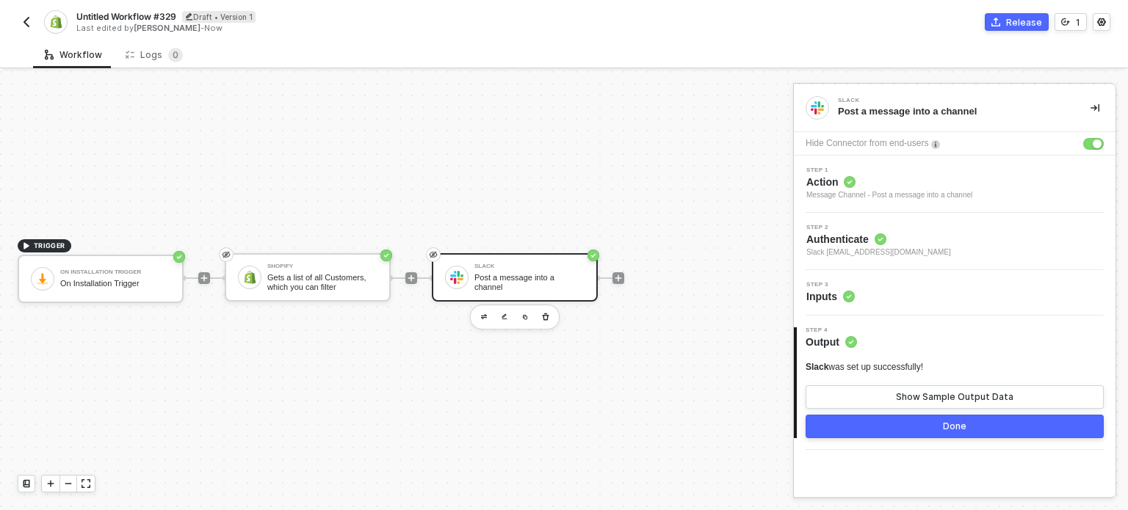
click at [695, 364] on div "TRIGGER On Installation Trigger On Installation Trigger Shopify Gets a list of …" at bounding box center [393, 278] width 786 height 466
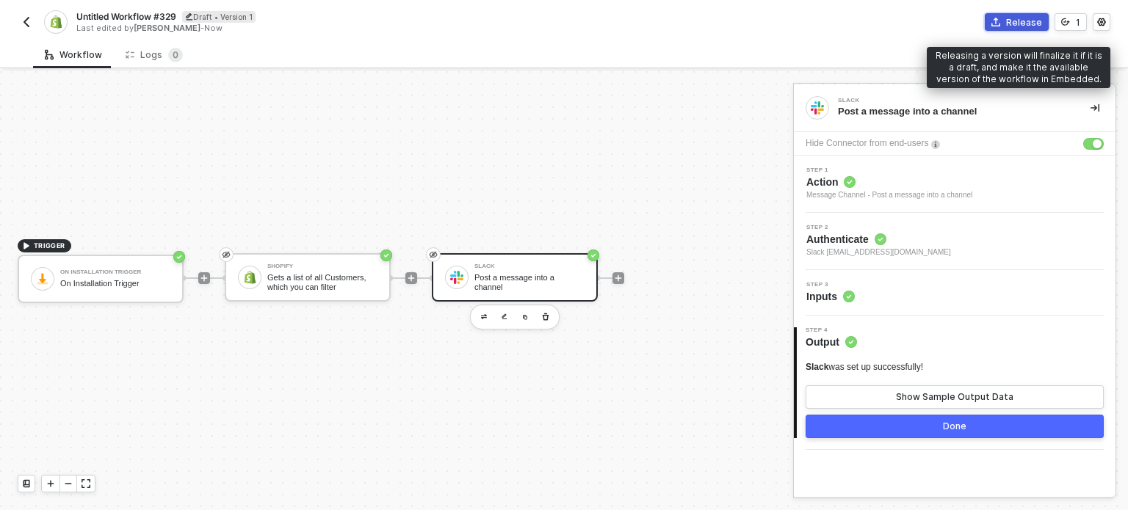
click at [1007, 20] on button "Release" at bounding box center [1017, 22] width 64 height 18
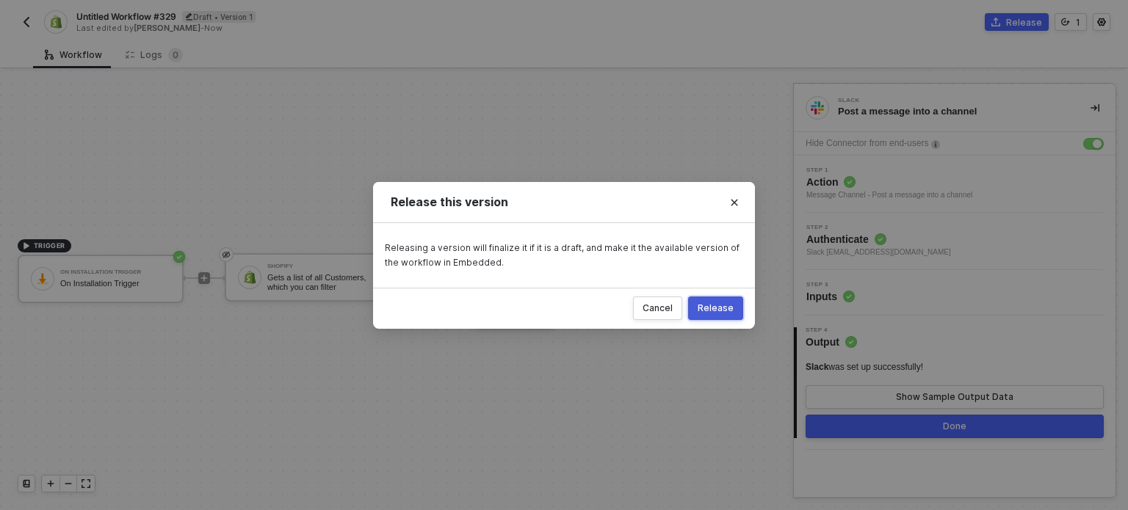
click at [722, 313] on div "Release" at bounding box center [716, 309] width 36 height 12
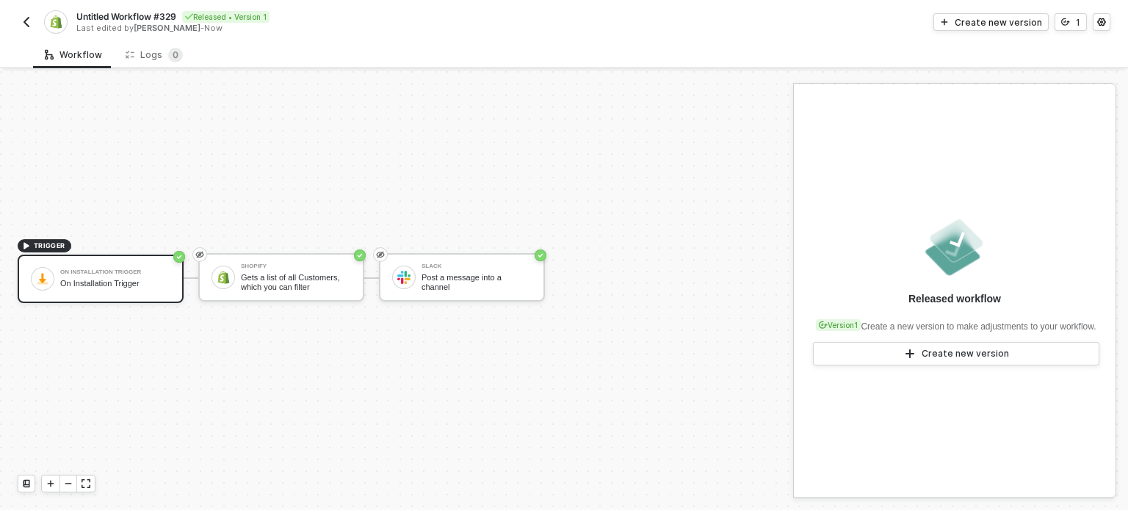
click at [388, 112] on div "TRIGGER On Installation Trigger On Installation Trigger Shopify Gets a list of …" at bounding box center [393, 278] width 786 height 466
click at [986, 17] on div "Create new version" at bounding box center [998, 22] width 87 height 12
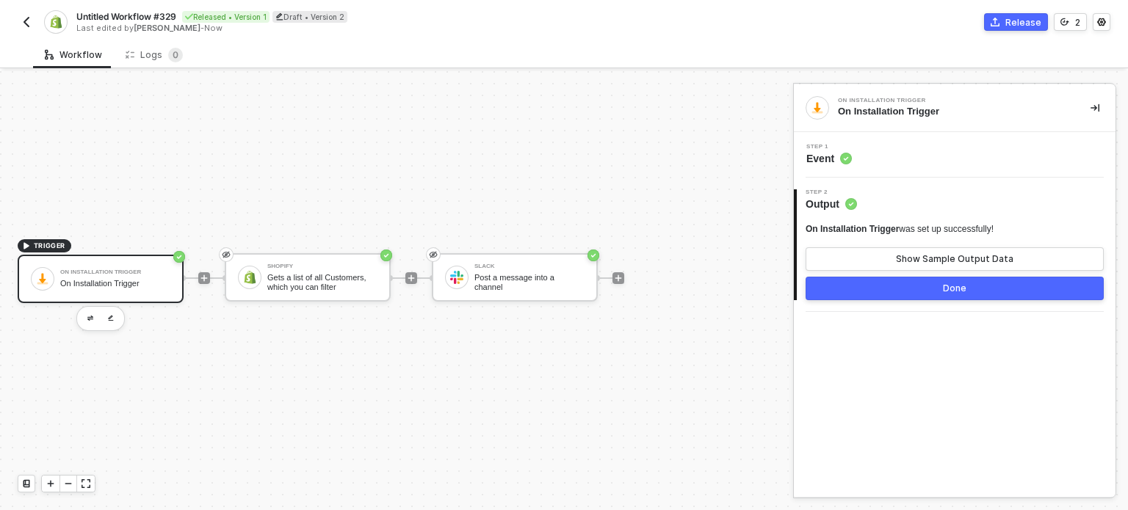
drag, startPoint x: 546, startPoint y: 189, endPoint x: 922, endPoint y: 164, distance: 377.6
click at [546, 189] on div "TRIGGER On Installation Trigger On Installation Trigger Shopify Gets a list of …" at bounding box center [393, 278] width 786 height 466
click at [339, 269] on div "Shopify Gets a list of all Customers, which you can filter" at bounding box center [322, 278] width 110 height 28
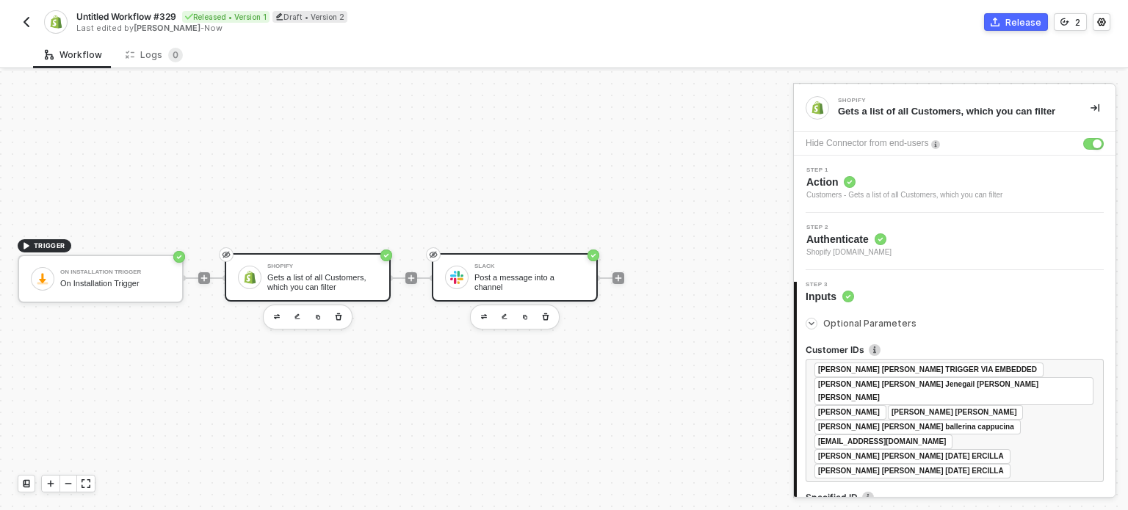
click at [595, 284] on div "Slack Post a message into a channel" at bounding box center [515, 277] width 166 height 48
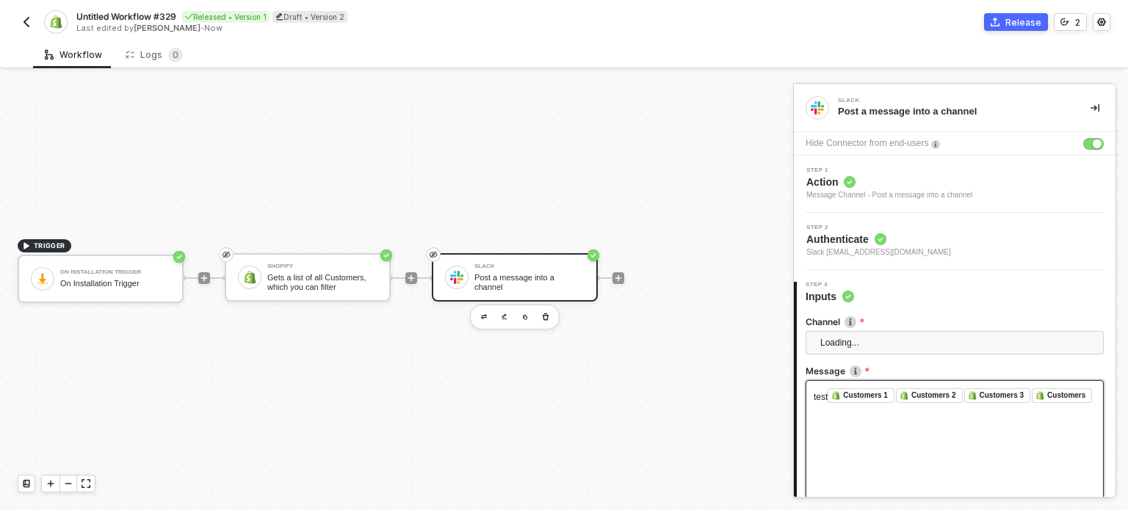
click at [905, 440] on div "test Customers 1 ﻿ ﻿ Customers 2 ﻿ ﻿ Customers 3 ﻿ ﻿ Customers ﻿ ﻿" at bounding box center [955, 453] width 298 height 147
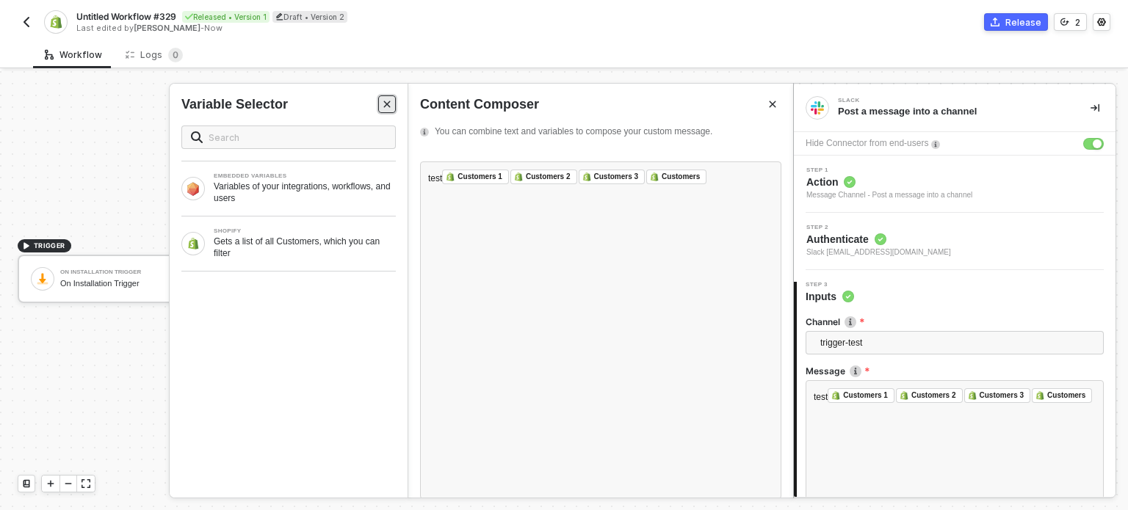
click at [385, 101] on icon "Close" at bounding box center [387, 104] width 9 height 9
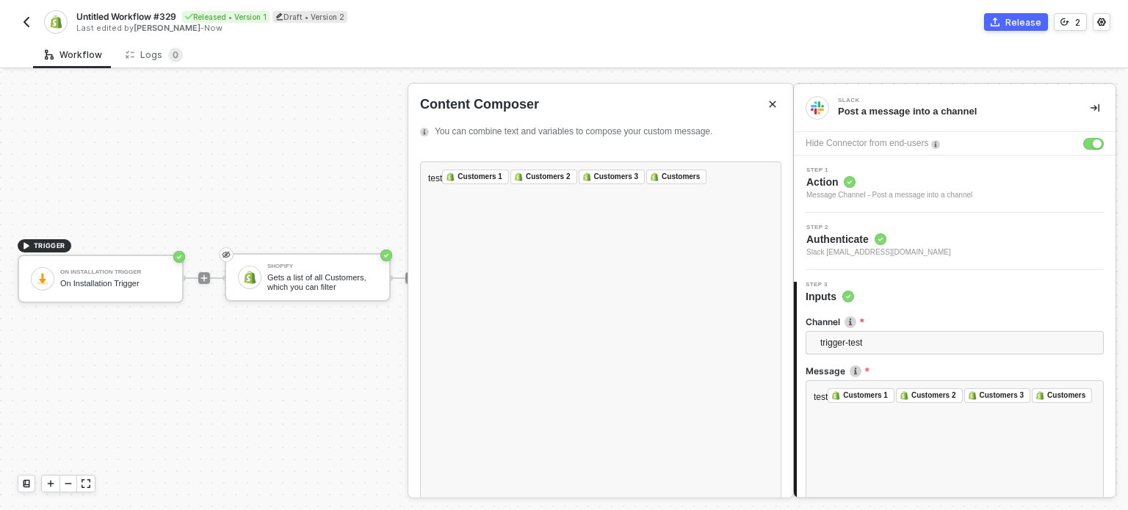
click at [767, 113] on div "Content Composer" at bounding box center [600, 104] width 361 height 18
click at [771, 109] on button "Close" at bounding box center [773, 104] width 18 height 18
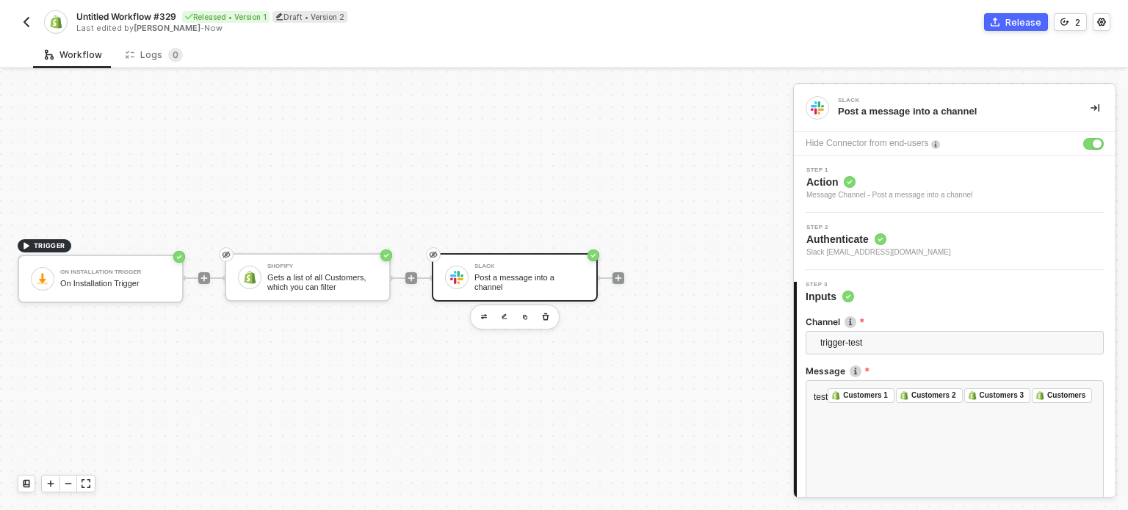
click at [623, 272] on div at bounding box center [618, 278] width 12 height 12
click at [620, 280] on icon "icon-play" at bounding box center [618, 278] width 9 height 9
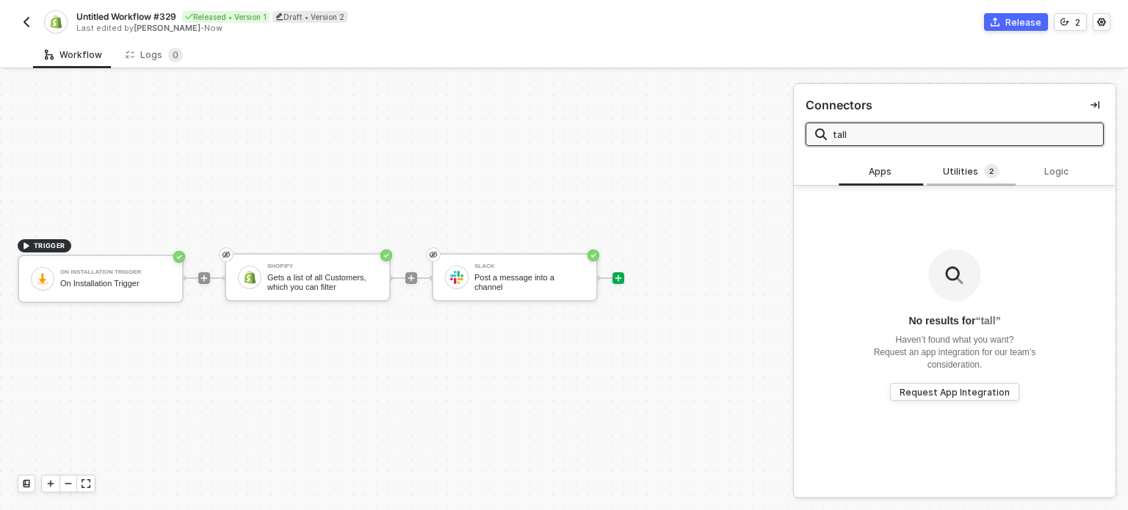
type input "tall"
click at [984, 173] on sup "2" at bounding box center [991, 171] width 15 height 15
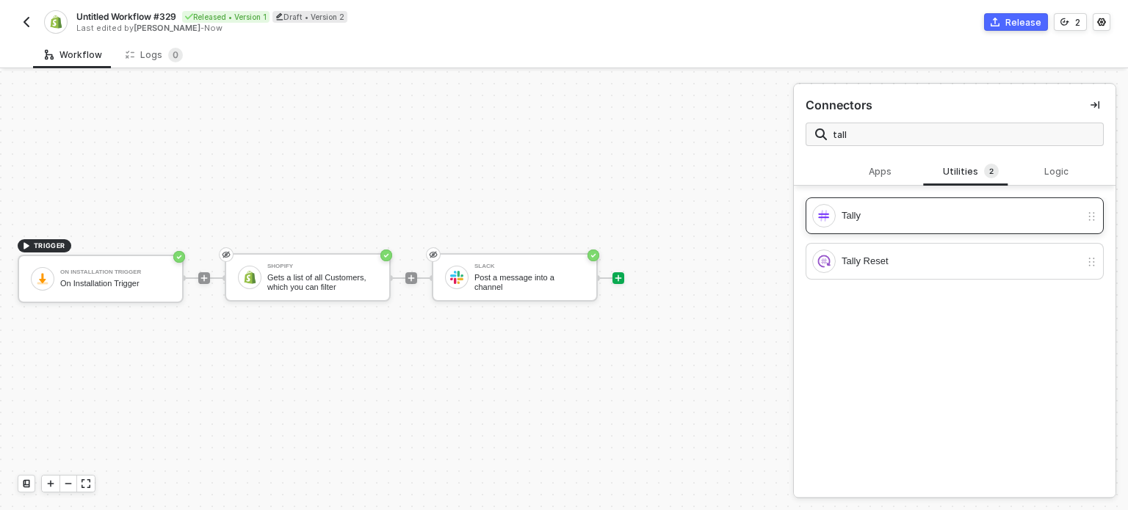
click at [875, 216] on div "Tally" at bounding box center [961, 216] width 239 height 16
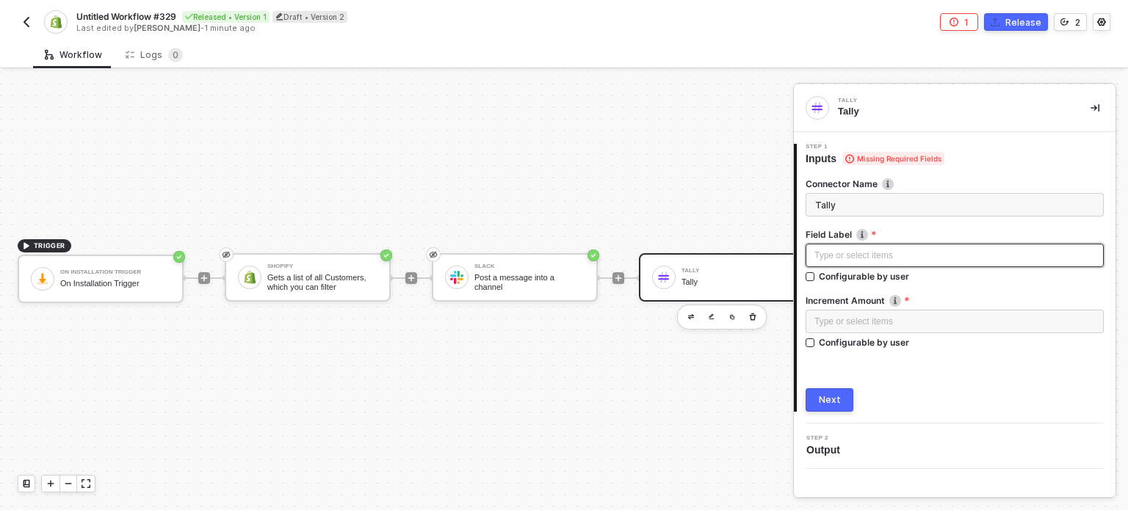
click at [846, 249] on div "Type or select items ﻿" at bounding box center [954, 256] width 281 height 14
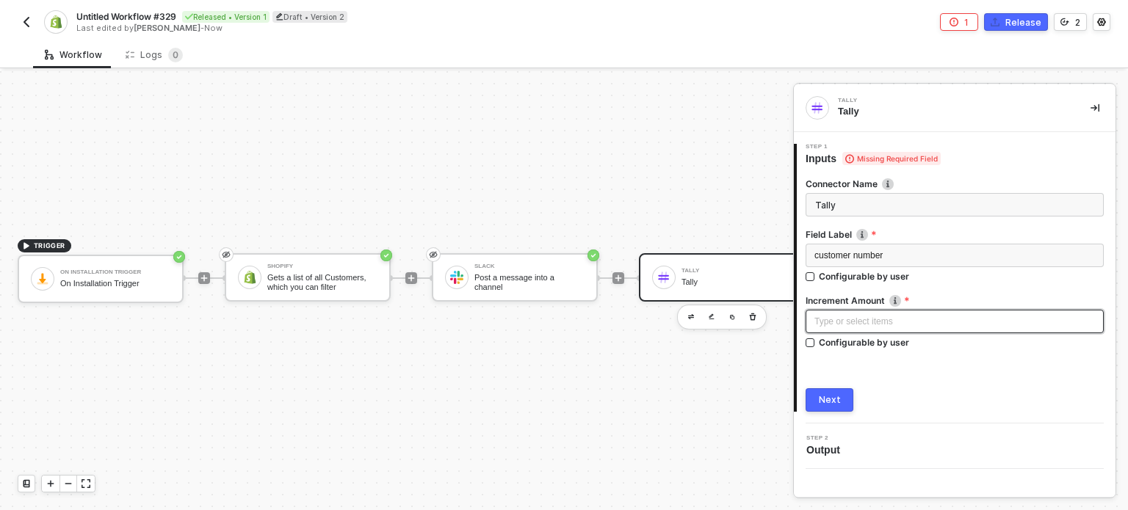
click at [858, 319] on div "Type or select items ﻿" at bounding box center [954, 322] width 281 height 14
click at [838, 400] on div "Next" at bounding box center [830, 400] width 22 height 12
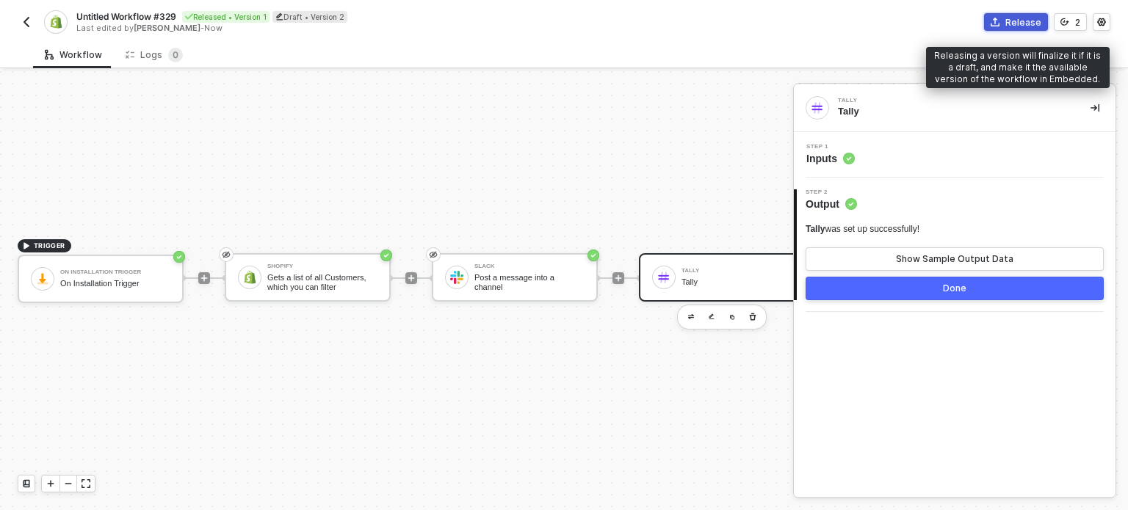
click at [1010, 22] on div "Release" at bounding box center [1023, 22] width 36 height 12
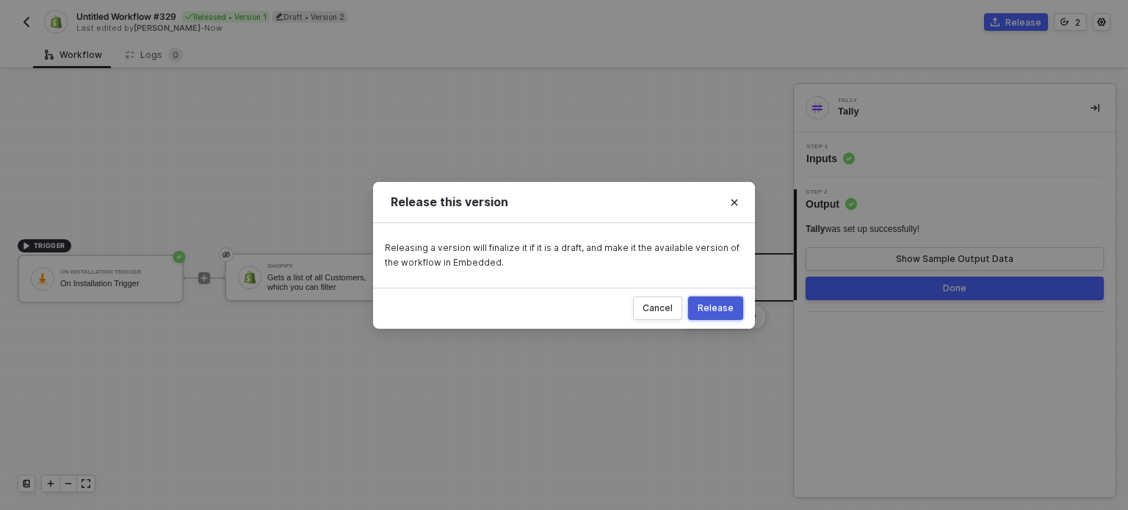
click at [728, 305] on div "Release" at bounding box center [716, 309] width 36 height 12
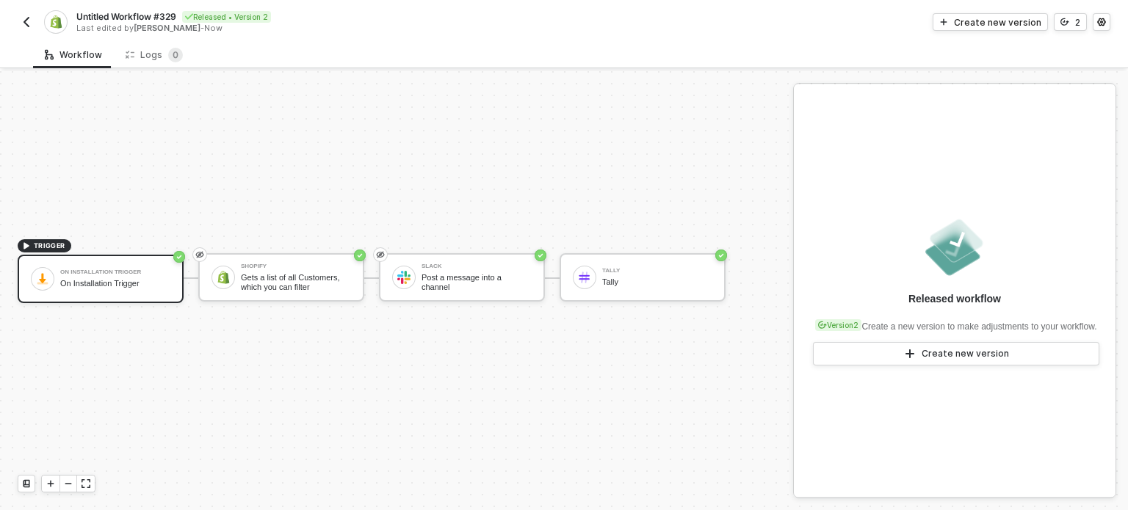
click at [408, 136] on div "TRIGGER On Installation Trigger On Installation Trigger Shopify Gets a list of …" at bounding box center [393, 278] width 786 height 466
click at [29, 23] on img "button" at bounding box center [27, 22] width 12 height 12
